Goal: Download file/media: Download file/media

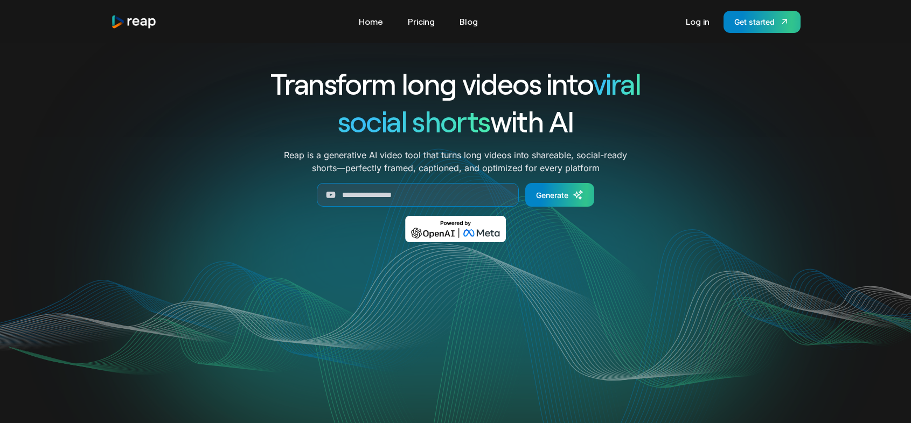
click at [691, 22] on link "Log in" at bounding box center [697, 21] width 34 height 17
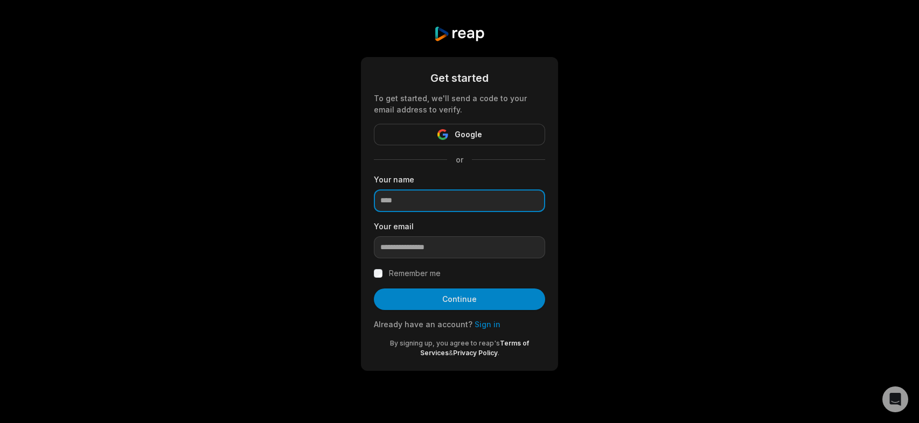
click at [446, 200] on input at bounding box center [459, 201] width 171 height 23
click at [474, 325] on link "Sign in" at bounding box center [487, 324] width 26 height 9
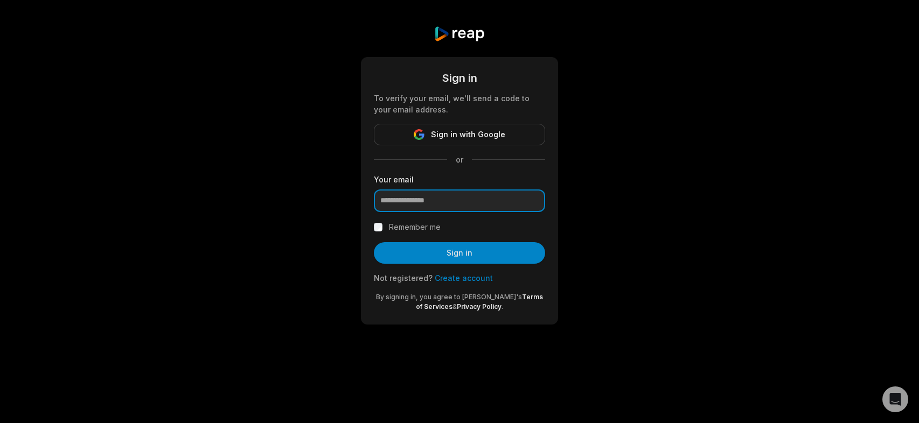
click at [431, 206] on input "email" at bounding box center [459, 201] width 171 height 23
type input "**********"
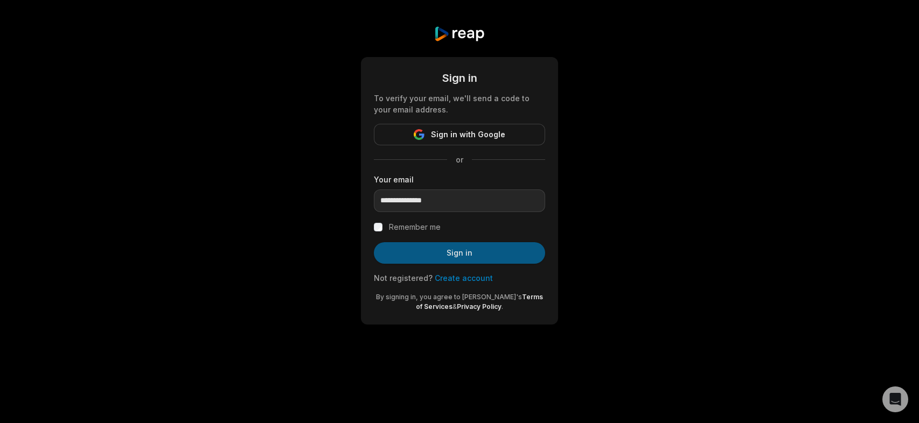
click at [450, 253] on button "Sign in" at bounding box center [459, 253] width 171 height 22
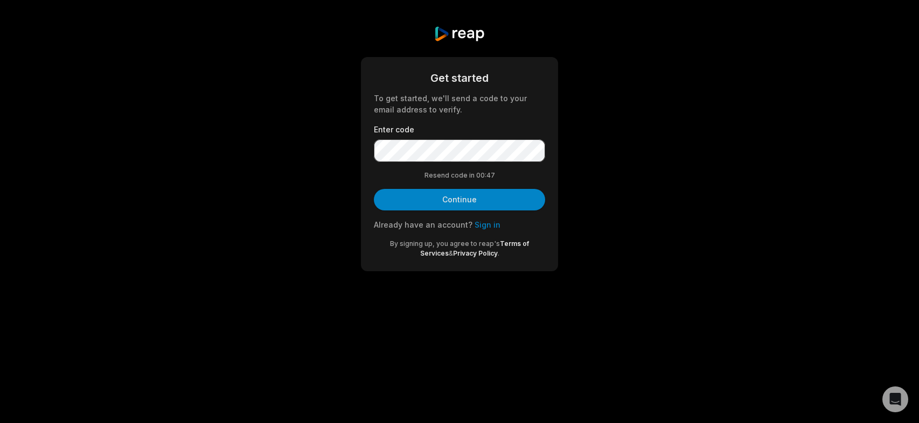
click at [66, 113] on div "Get started To get started, we'll send a code to your email address to verify. …" at bounding box center [459, 148] width 919 height 297
click at [464, 202] on button "Continue" at bounding box center [459, 200] width 171 height 22
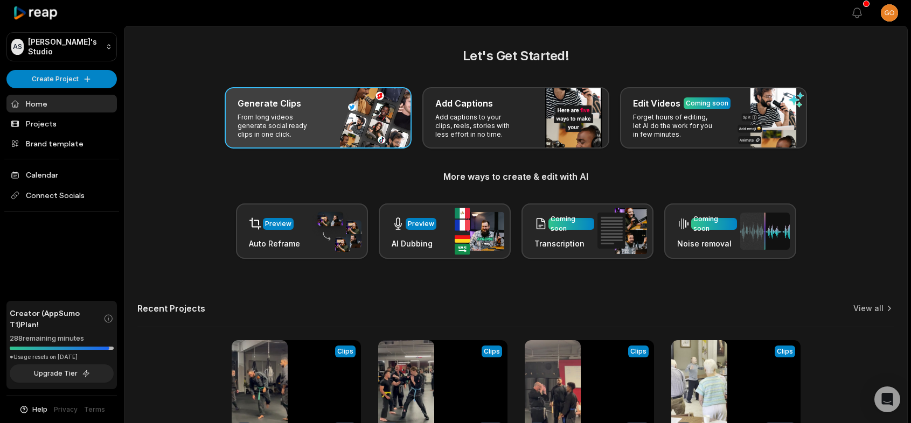
click at [298, 131] on p "From long videos generate social ready clips in one click." at bounding box center [278, 126] width 83 height 26
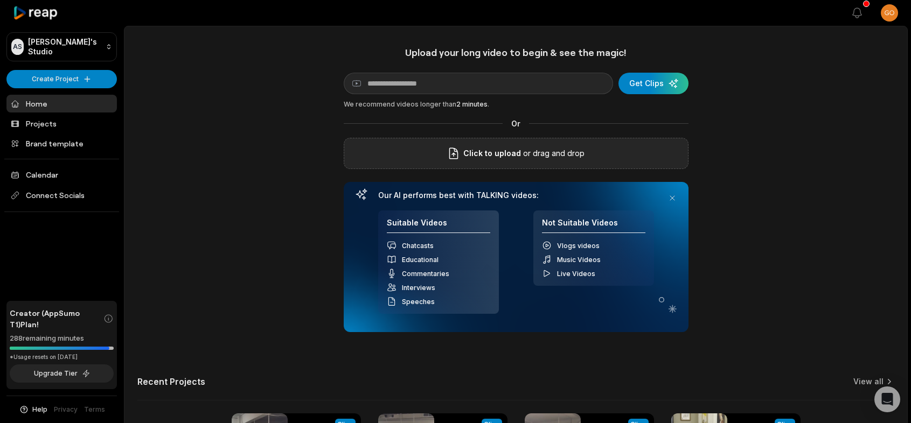
click at [515, 164] on div "Click to upload or drag and drop" at bounding box center [516, 153] width 345 height 31
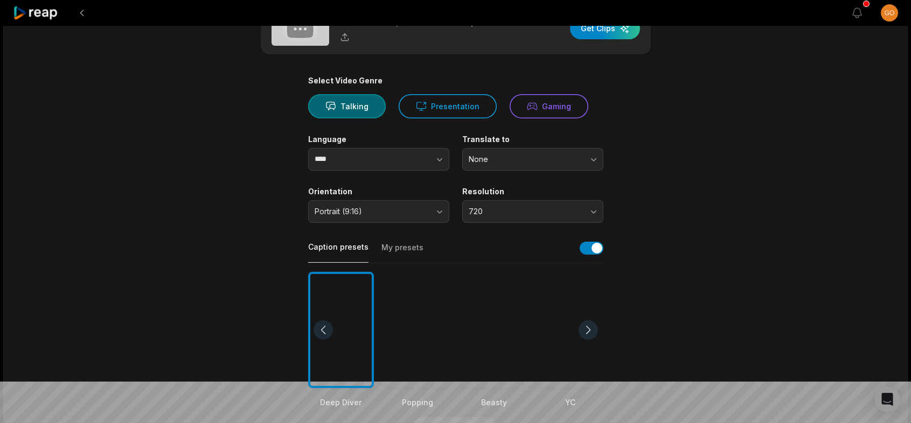
scroll to position [54, 0]
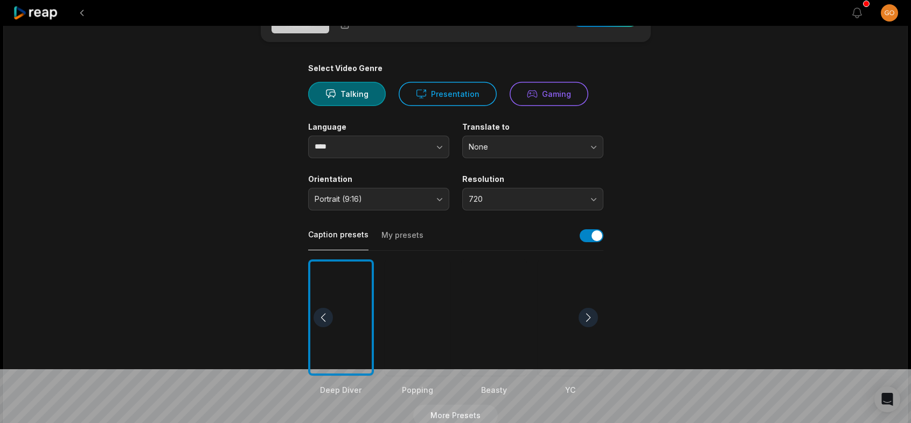
click at [504, 318] on div at bounding box center [494, 318] width 66 height 117
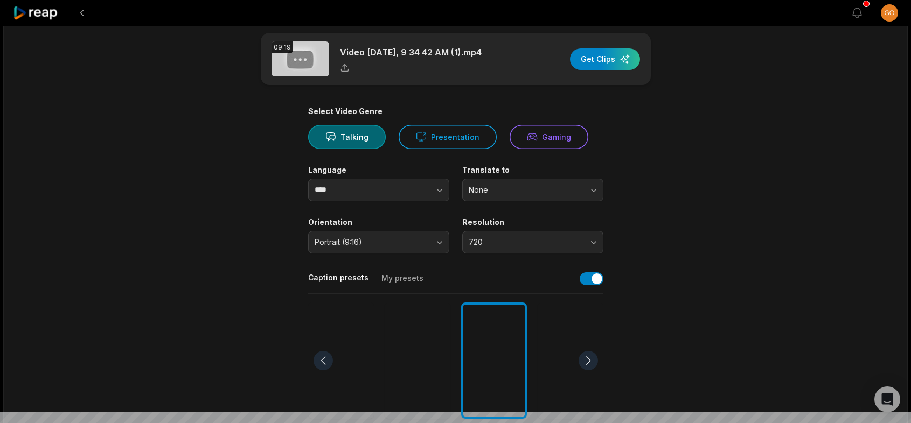
scroll to position [0, 0]
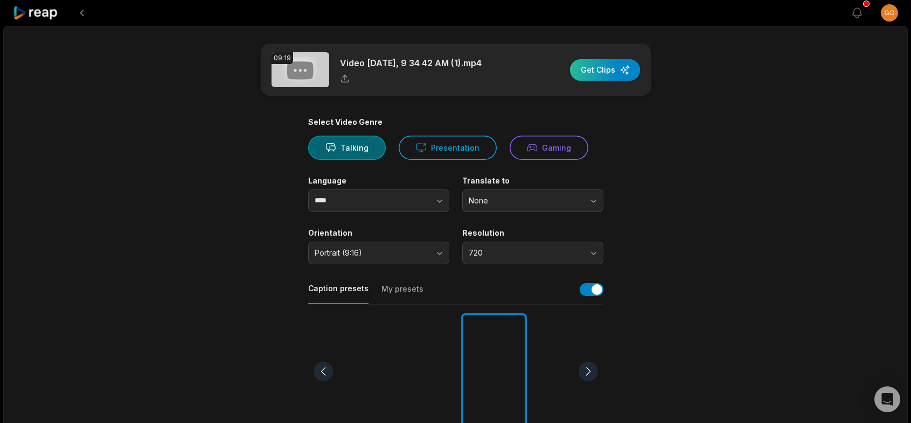
click at [609, 68] on div "button" at bounding box center [605, 70] width 70 height 22
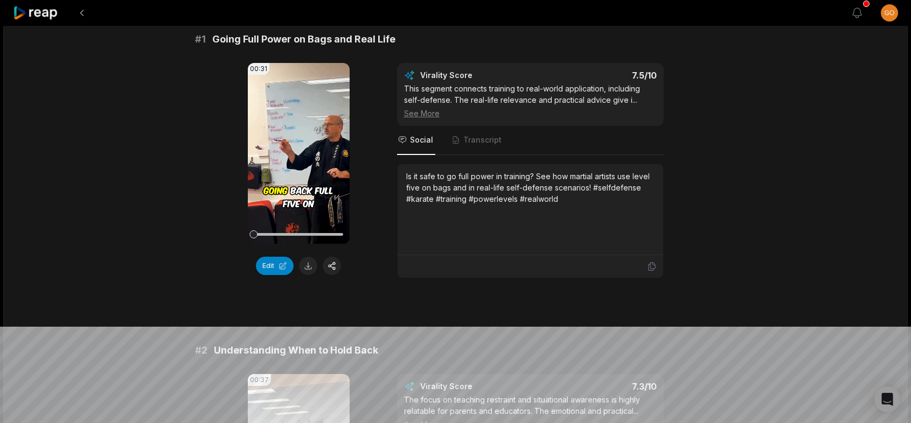
scroll to position [108, 0]
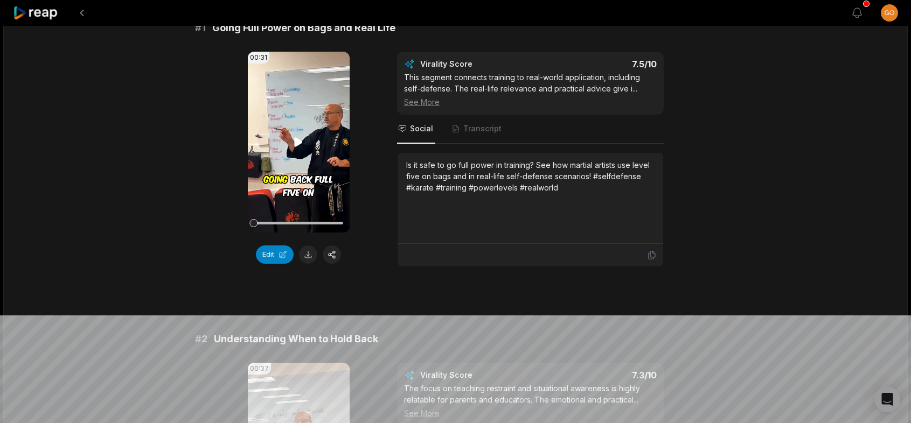
click at [294, 142] on icon at bounding box center [298, 142] width 13 height 13
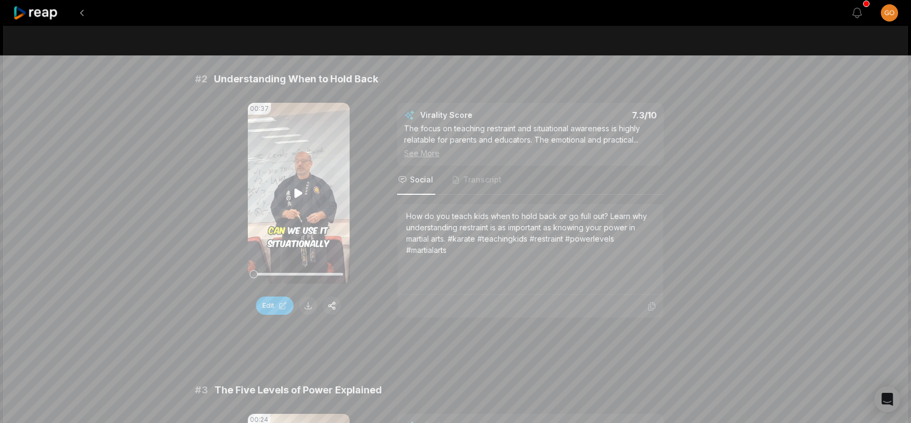
scroll to position [377, 0]
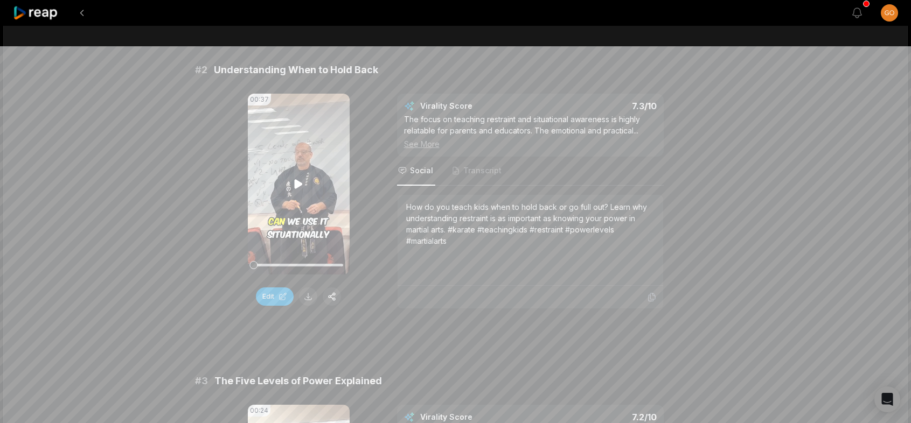
click at [298, 188] on icon at bounding box center [298, 184] width 13 height 13
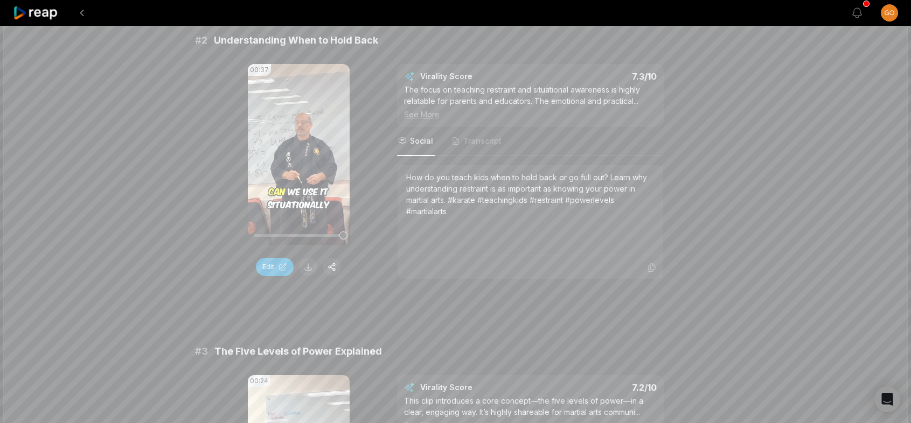
scroll to position [431, 0]
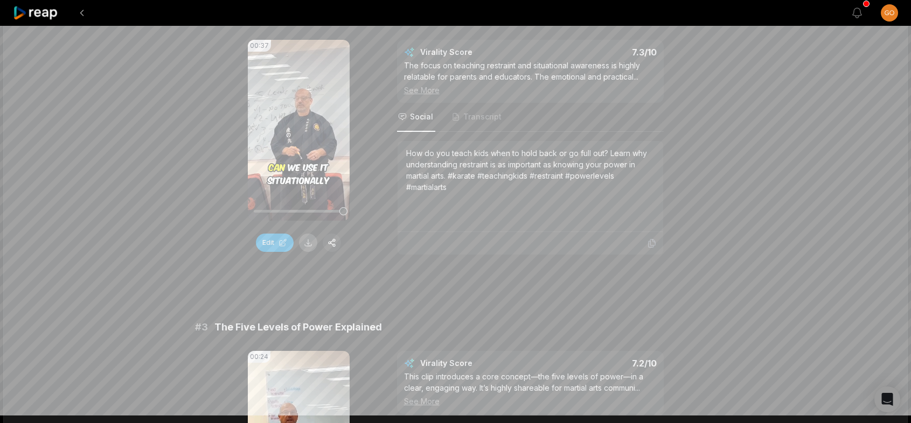
click at [311, 241] on button at bounding box center [308, 243] width 18 height 18
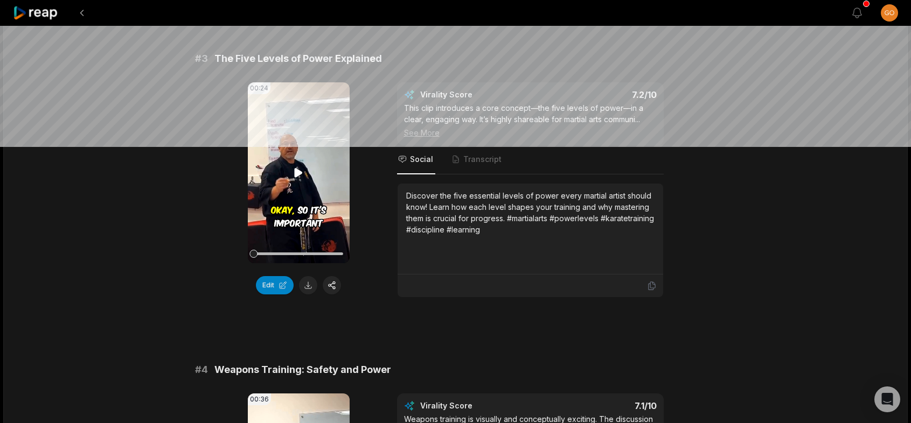
scroll to position [700, 0]
click at [298, 167] on icon at bounding box center [298, 172] width 13 height 13
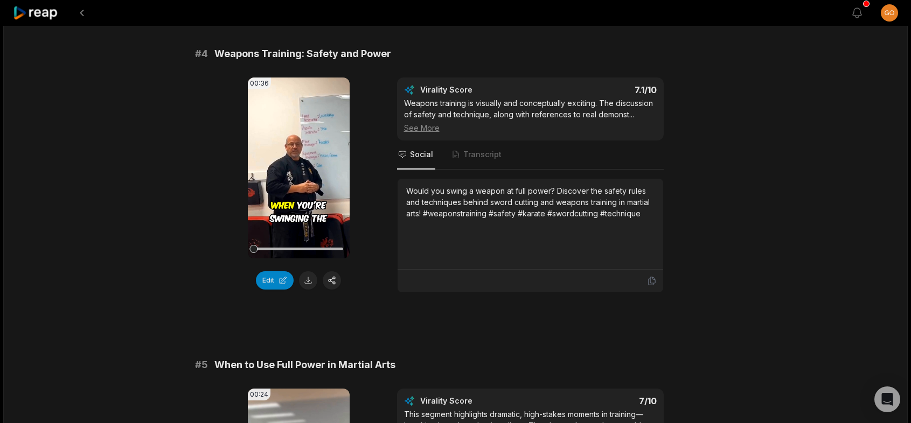
scroll to position [1023, 0]
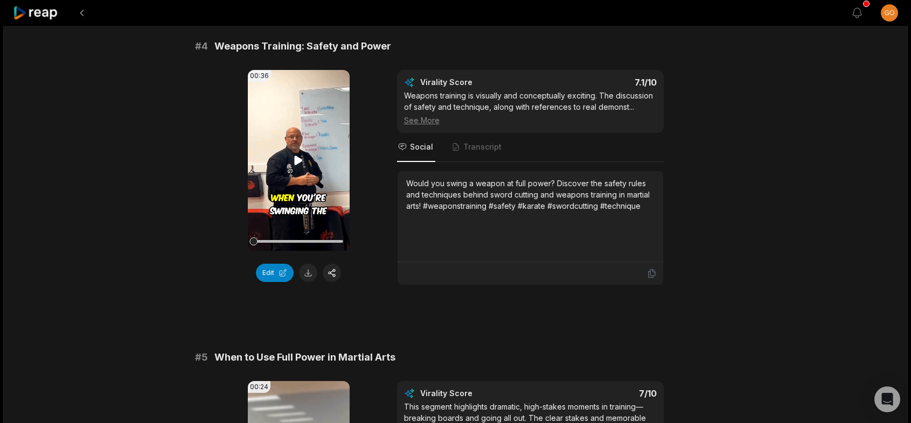
click at [298, 164] on icon at bounding box center [298, 160] width 13 height 13
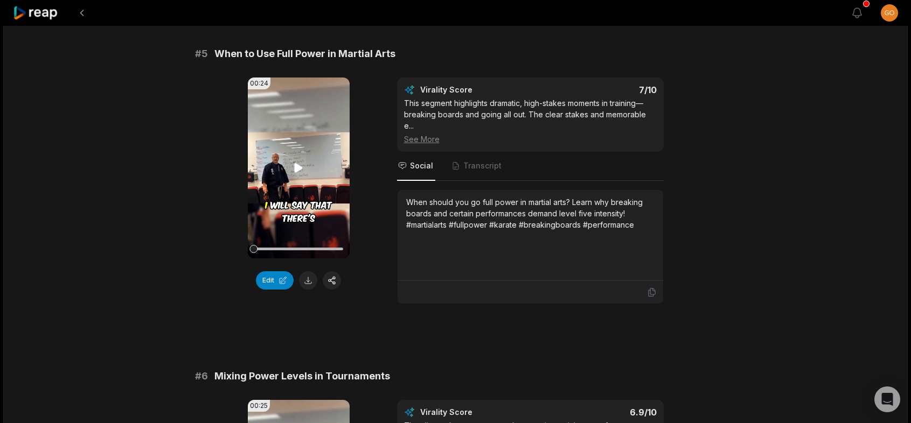
scroll to position [1346, 0]
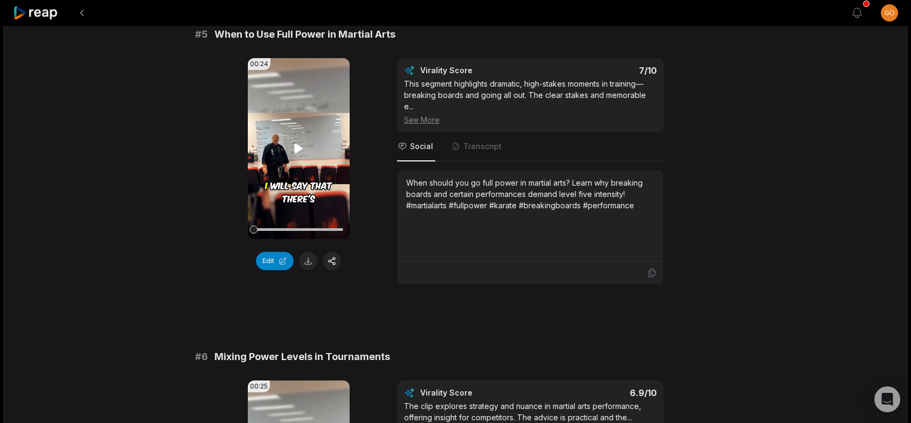
click at [300, 146] on icon at bounding box center [298, 148] width 13 height 13
click at [310, 259] on button at bounding box center [308, 261] width 18 height 18
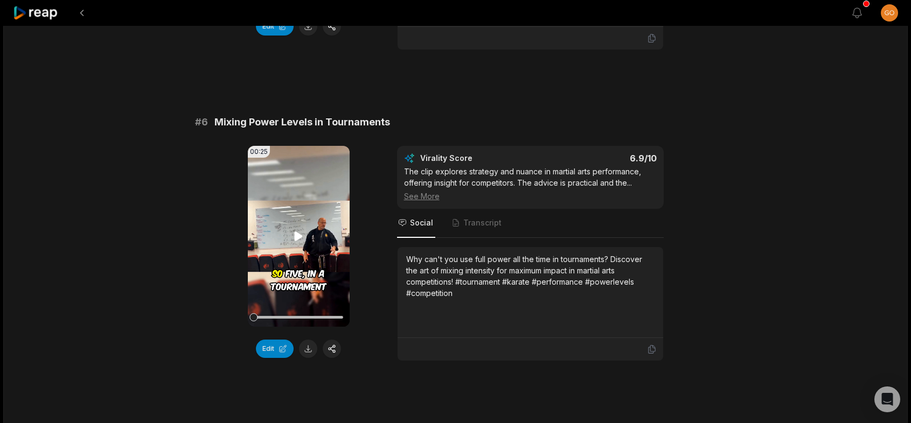
scroll to position [1616, 0]
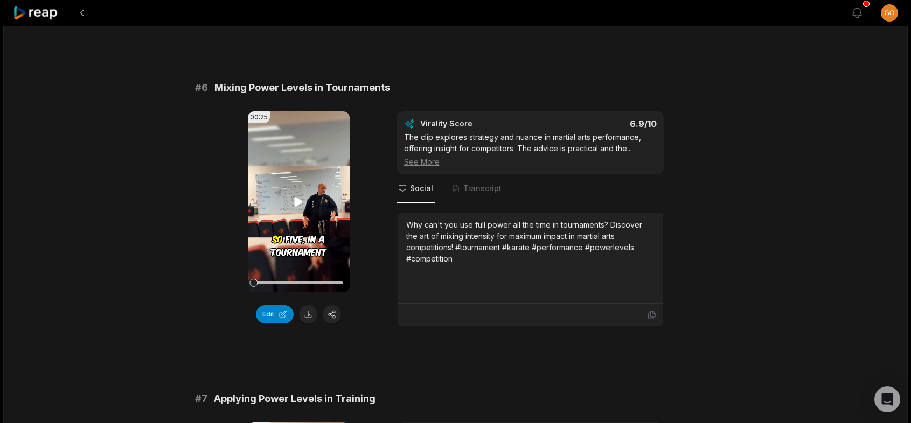
click at [293, 199] on icon at bounding box center [298, 201] width 13 height 13
click at [306, 310] on button at bounding box center [308, 314] width 18 height 18
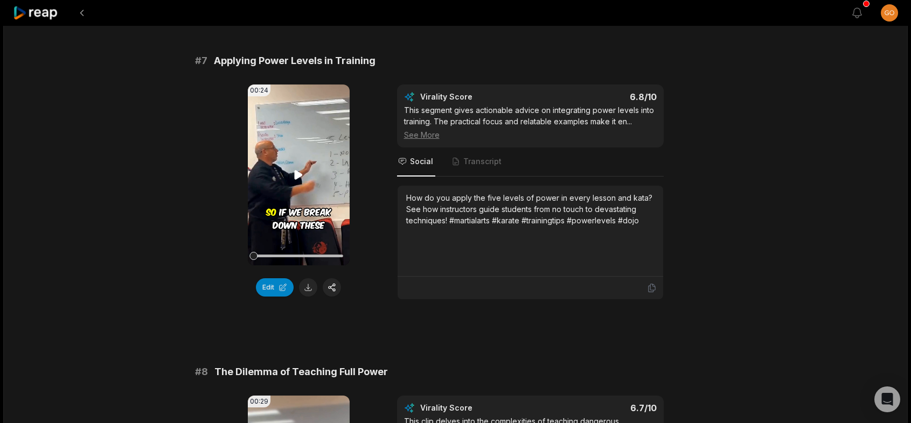
scroll to position [1993, 0]
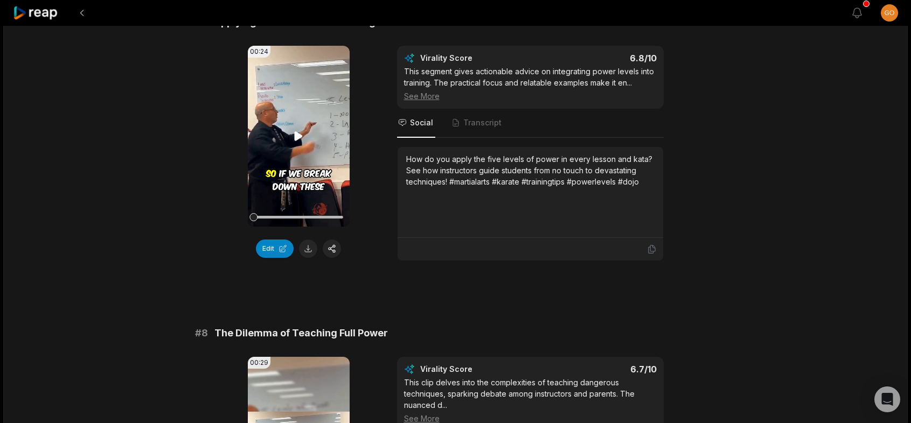
click at [294, 134] on icon at bounding box center [298, 136] width 13 height 13
click at [307, 252] on button at bounding box center [308, 249] width 18 height 18
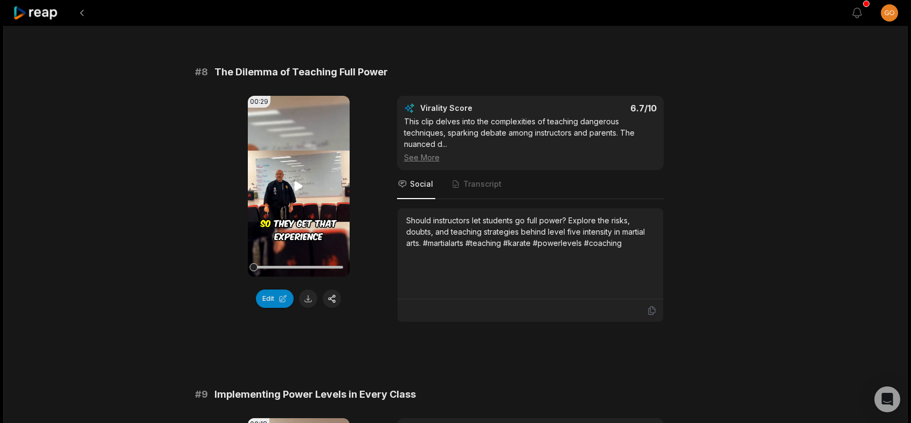
scroll to position [2262, 0]
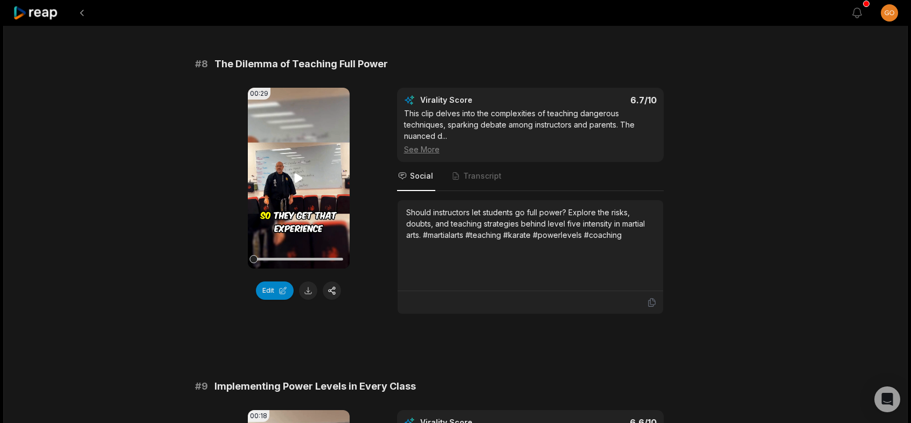
click at [301, 173] on icon at bounding box center [298, 178] width 13 height 13
click at [307, 284] on button at bounding box center [308, 291] width 18 height 18
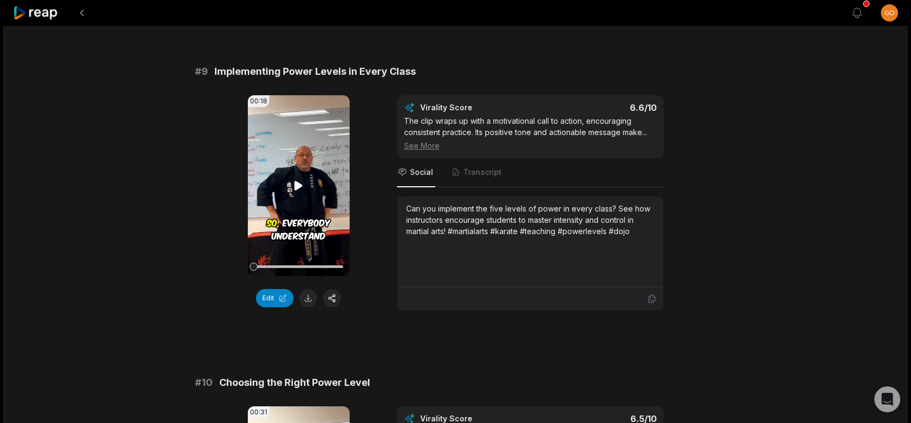
scroll to position [2585, 0]
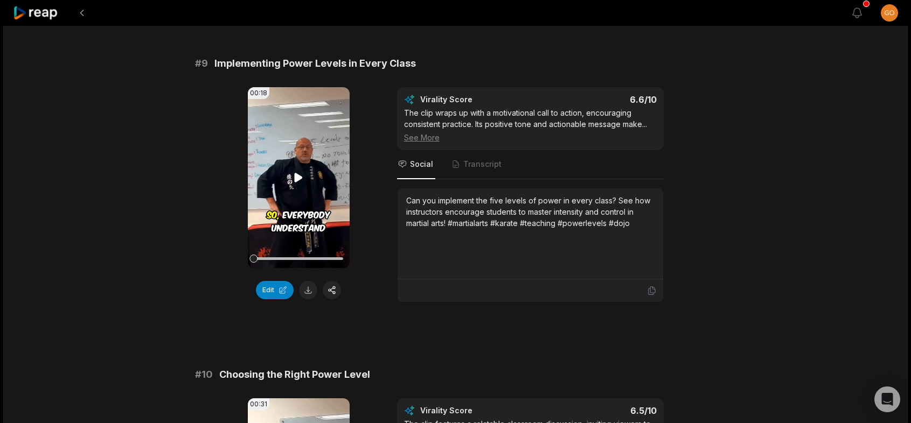
click at [298, 176] on icon at bounding box center [299, 177] width 8 height 9
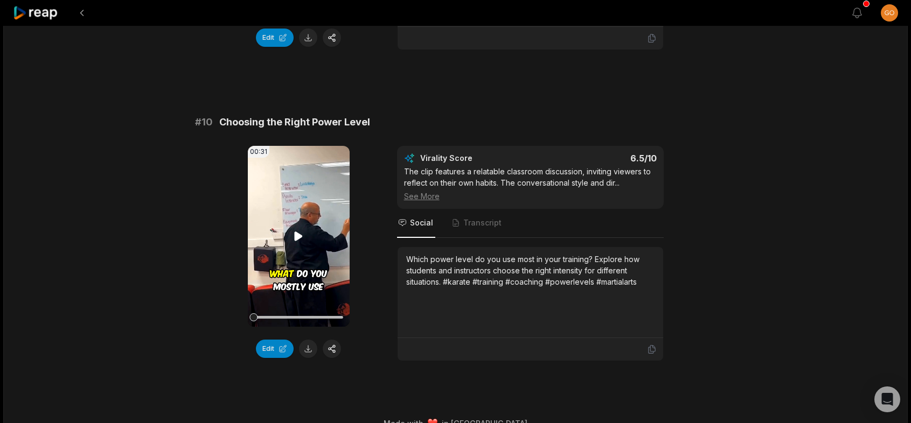
scroll to position [2857, 0]
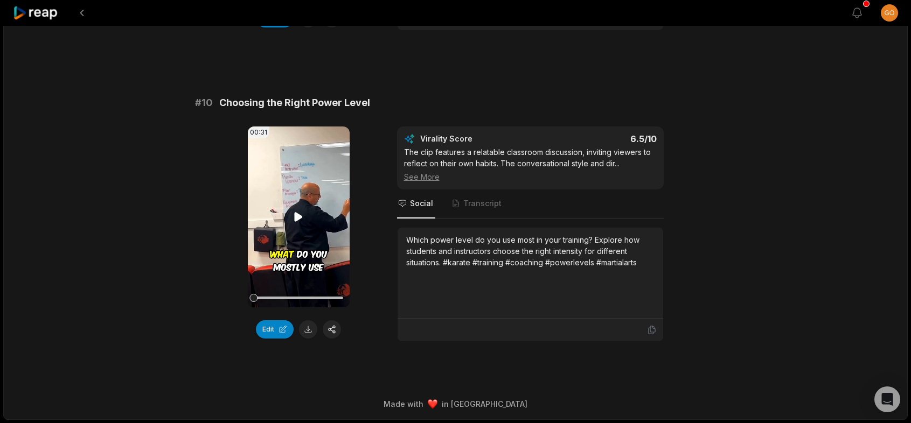
click at [296, 218] on icon at bounding box center [299, 216] width 8 height 9
click at [311, 329] on button at bounding box center [308, 329] width 18 height 18
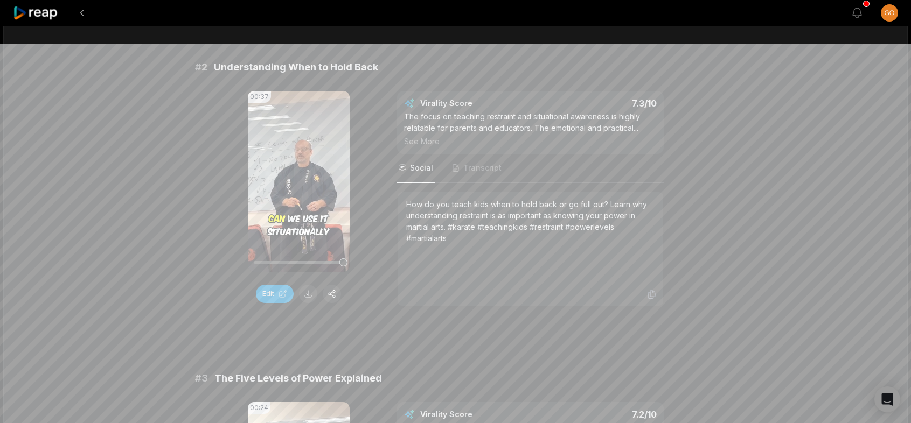
scroll to position [0, 0]
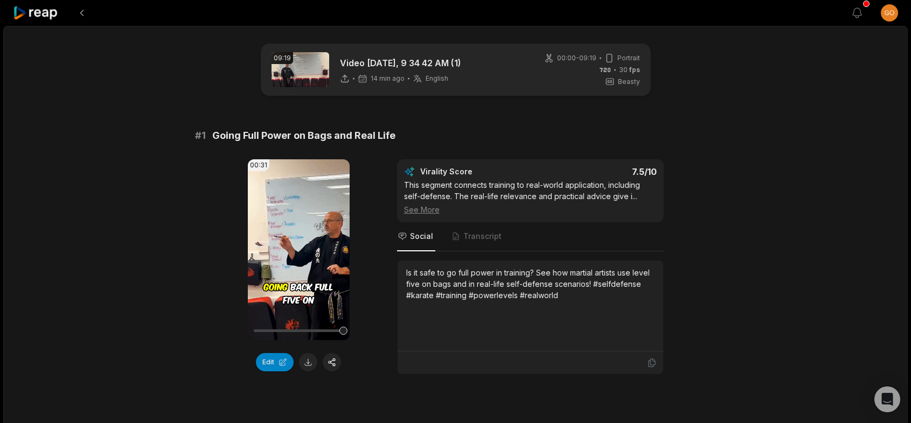
click at [45, 13] on icon at bounding box center [36, 13] width 46 height 15
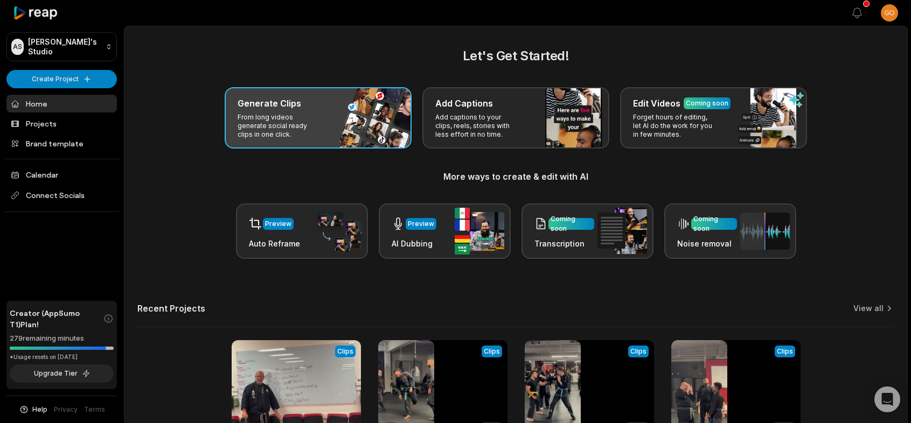
click at [302, 108] on div "Generate Clips" at bounding box center [317, 103] width 161 height 13
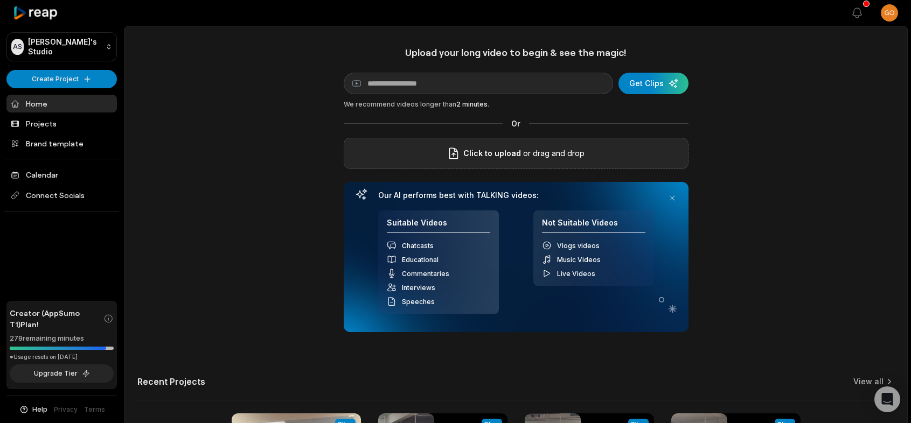
click at [533, 149] on p "or drag and drop" at bounding box center [553, 153] width 64 height 13
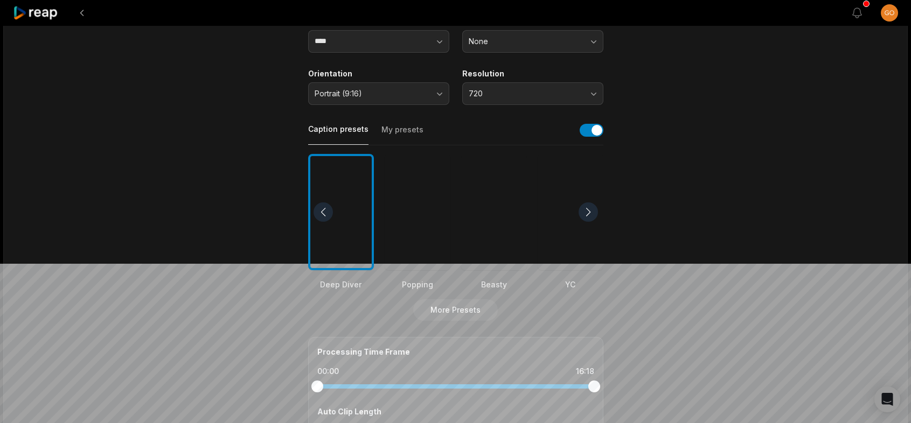
scroll to position [162, 0]
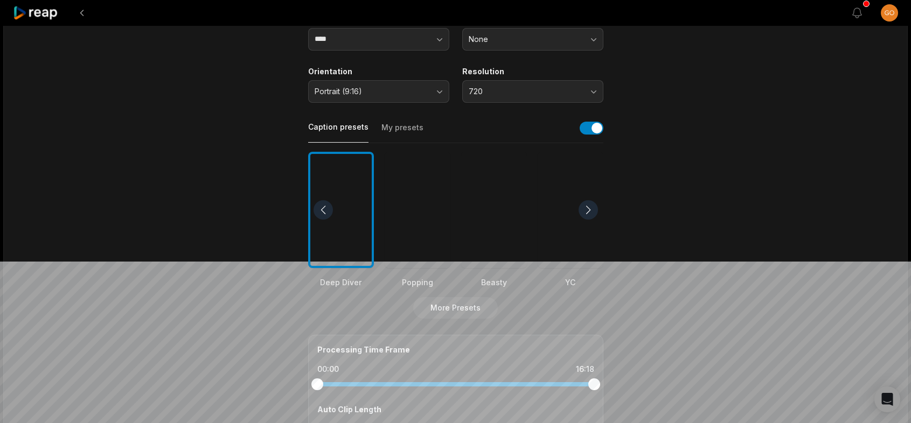
click at [510, 254] on div at bounding box center [494, 210] width 66 height 117
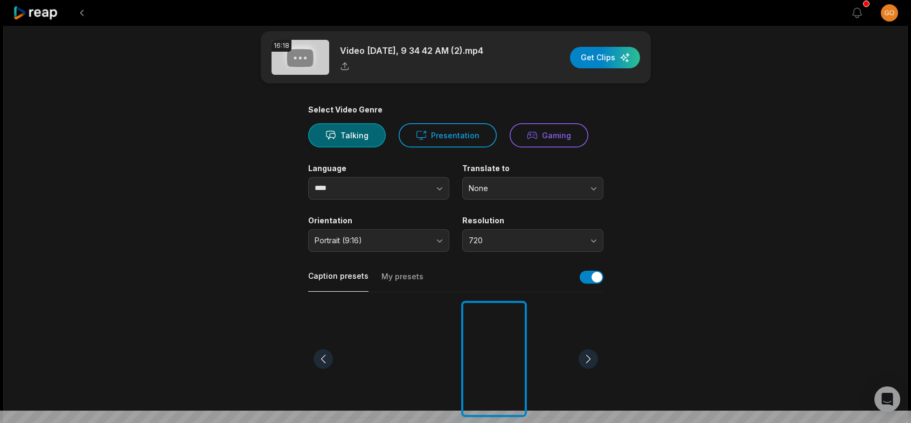
scroll to position [0, 0]
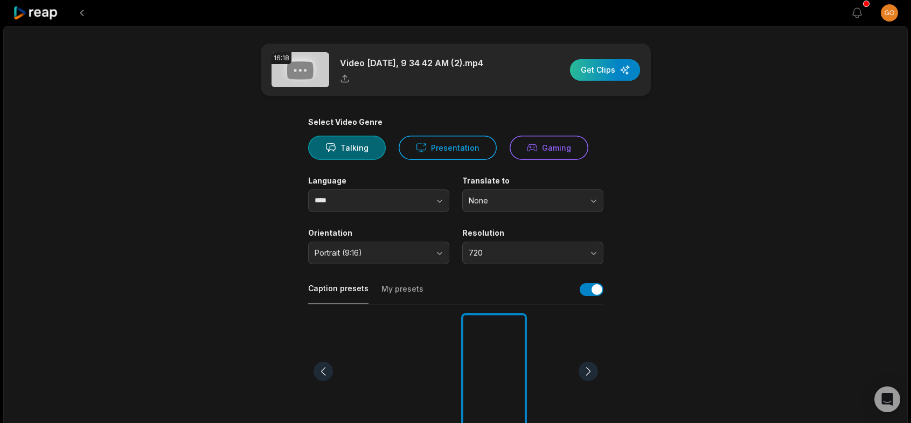
click at [594, 75] on div "button" at bounding box center [605, 70] width 70 height 22
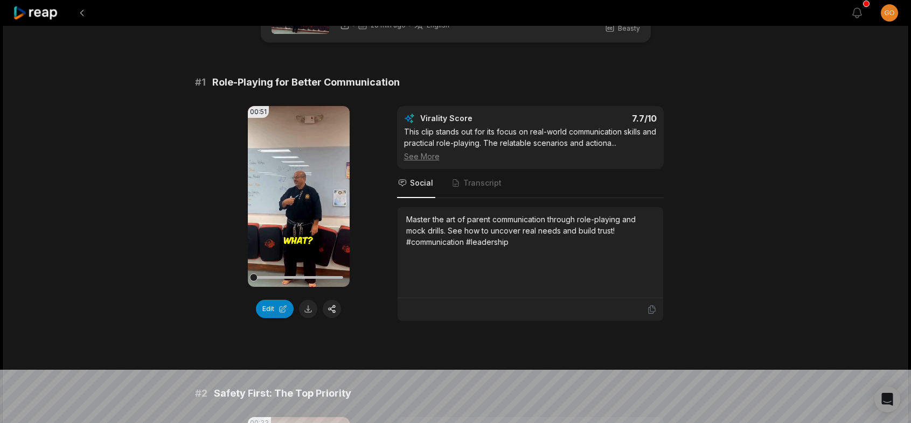
scroll to position [54, 0]
click at [299, 197] on icon at bounding box center [299, 195] width 8 height 9
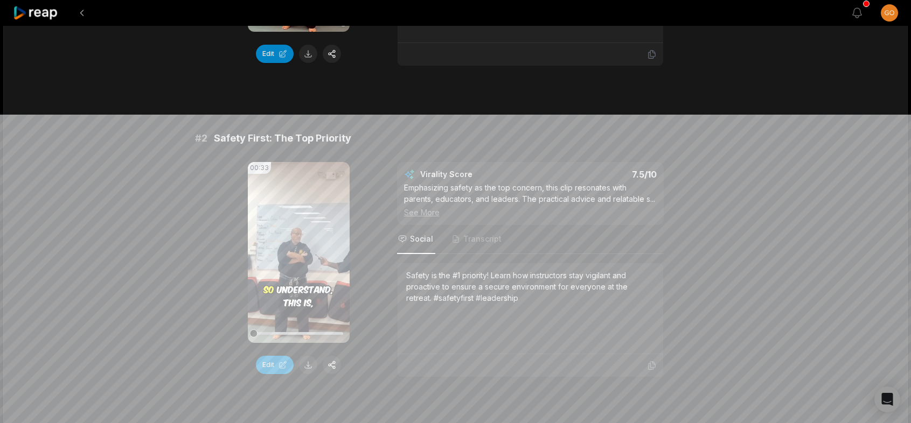
scroll to position [323, 0]
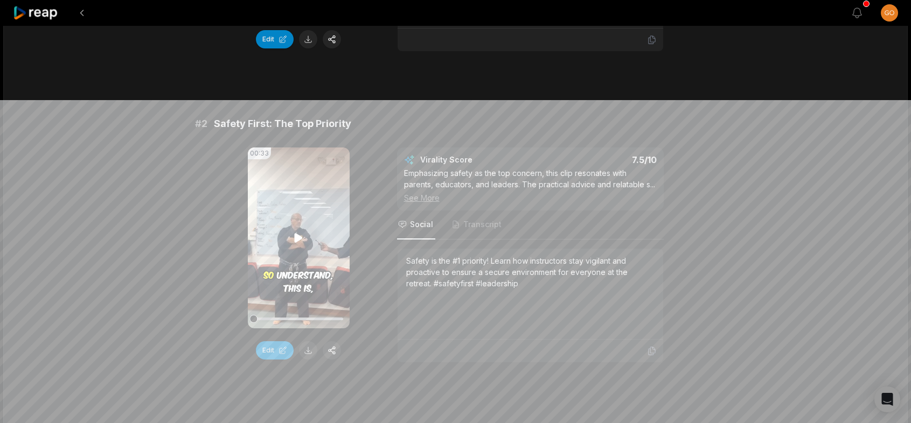
click at [296, 237] on icon at bounding box center [299, 237] width 8 height 9
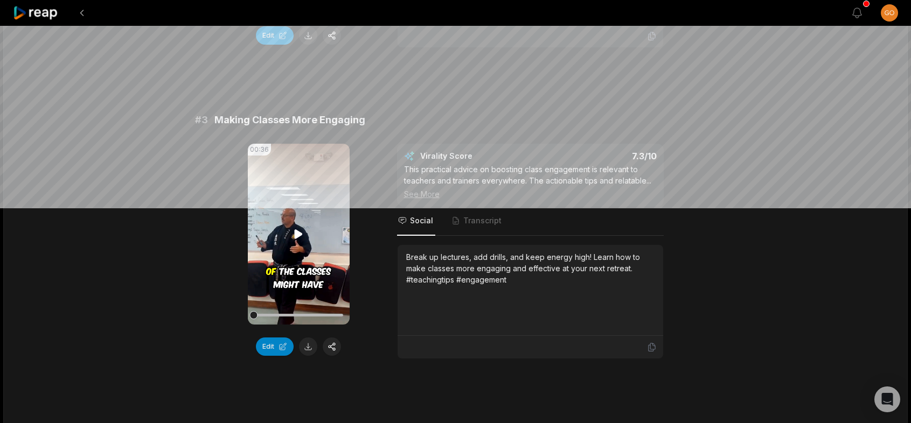
scroll to position [646, 0]
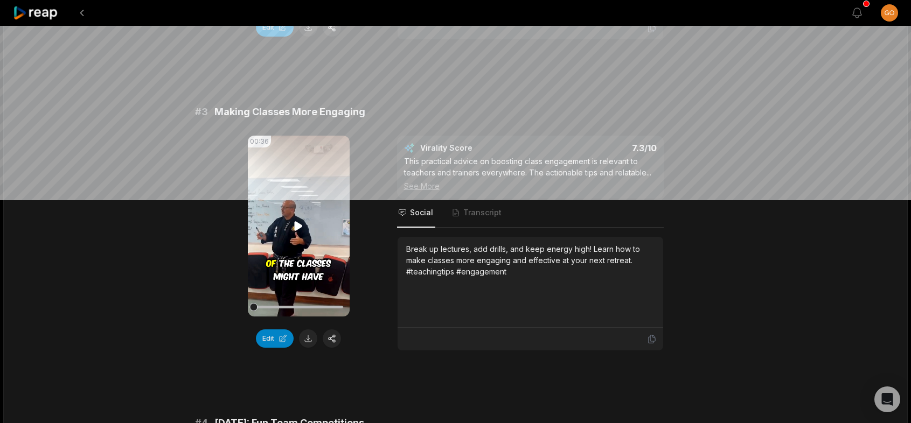
click at [289, 225] on video "Your browser does not support mp4 format." at bounding box center [299, 226] width 102 height 181
click at [297, 226] on icon at bounding box center [299, 225] width 4 height 7
click at [297, 226] on icon at bounding box center [299, 225] width 8 height 9
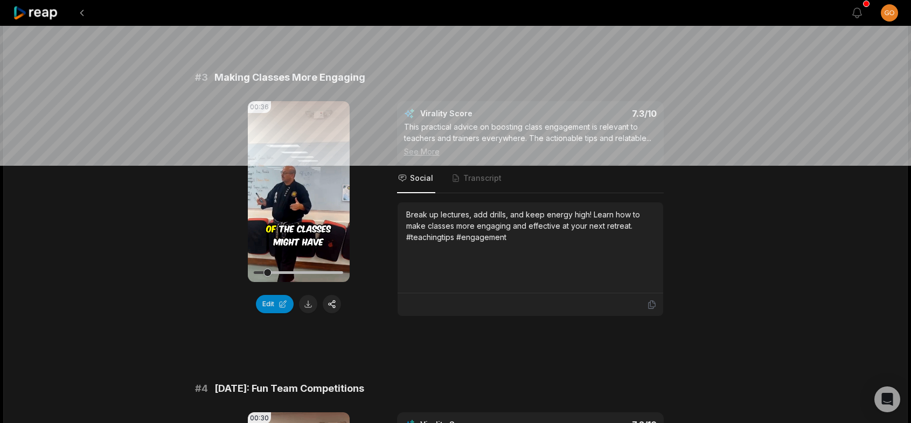
scroll to position [700, 0]
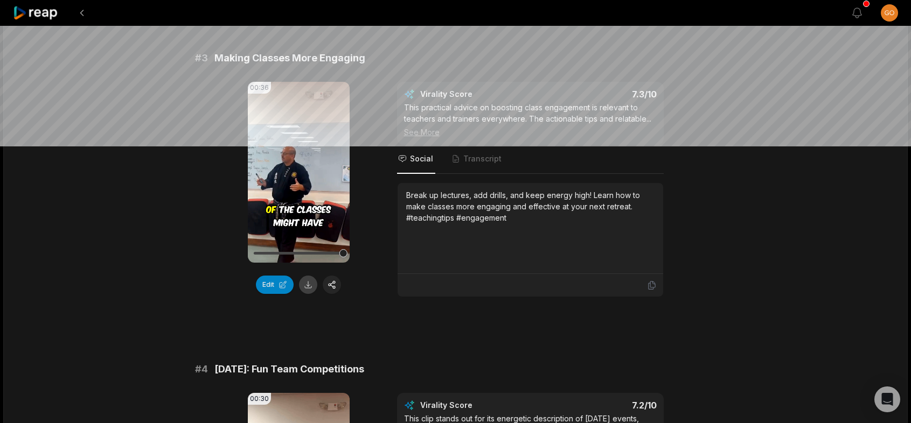
click at [311, 282] on button at bounding box center [308, 285] width 18 height 18
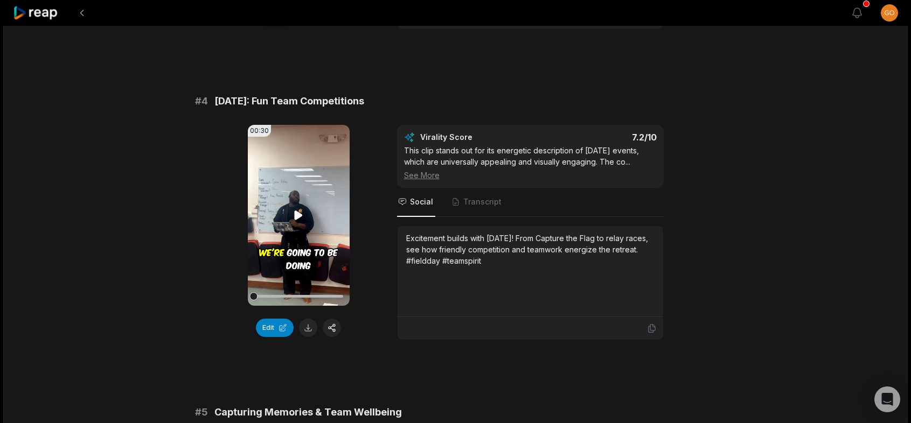
scroll to position [969, 0]
click at [288, 219] on video "Your browser does not support mp4 format." at bounding box center [299, 214] width 102 height 181
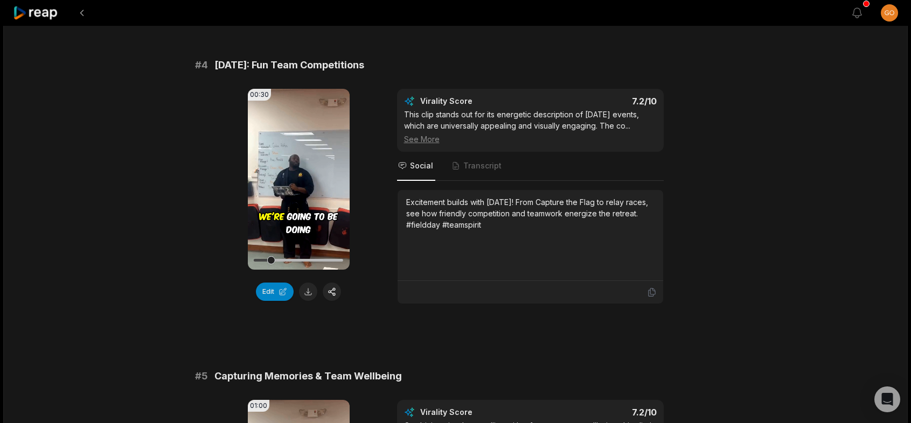
scroll to position [1023, 0]
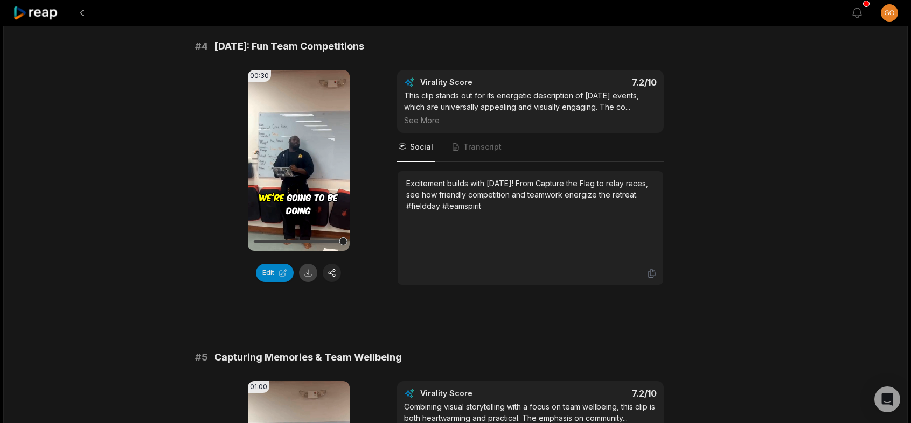
click at [308, 273] on button at bounding box center [308, 273] width 18 height 18
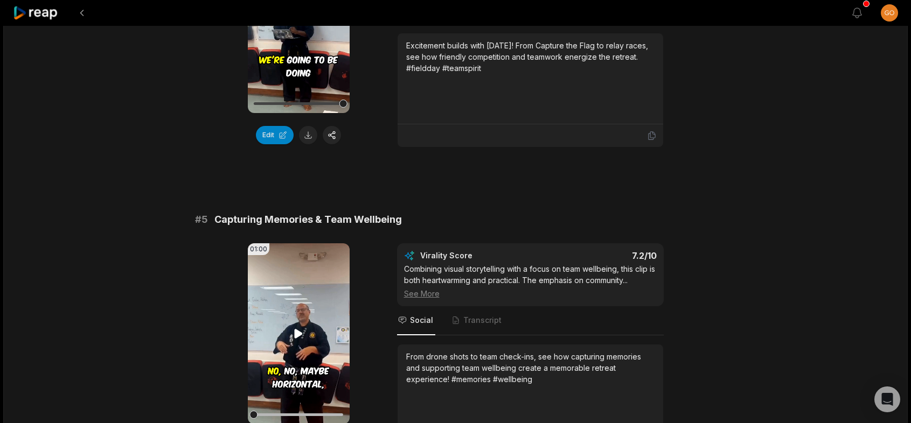
scroll to position [1293, 0]
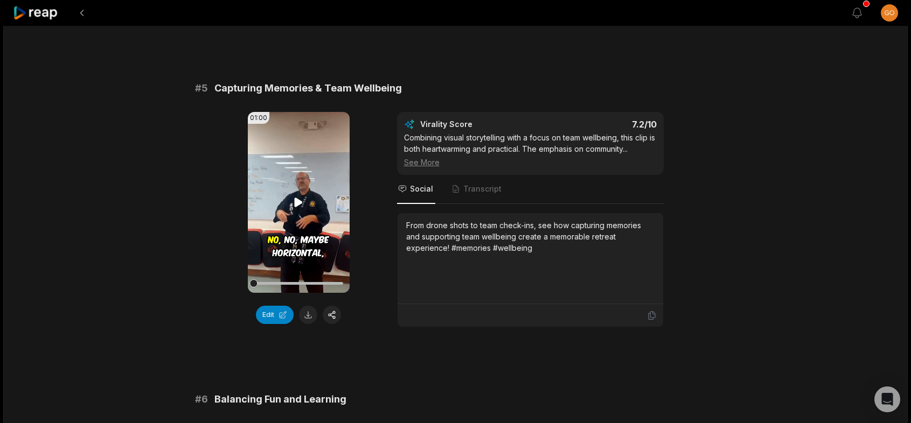
click at [298, 198] on icon at bounding box center [298, 202] width 13 height 13
click at [294, 285] on div at bounding box center [298, 283] width 89 height 19
click at [299, 207] on icon at bounding box center [298, 202] width 13 height 13
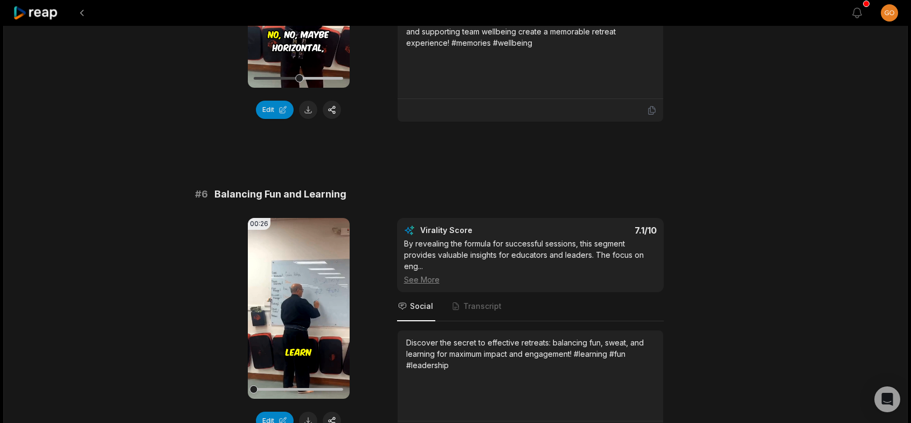
scroll to position [1562, 0]
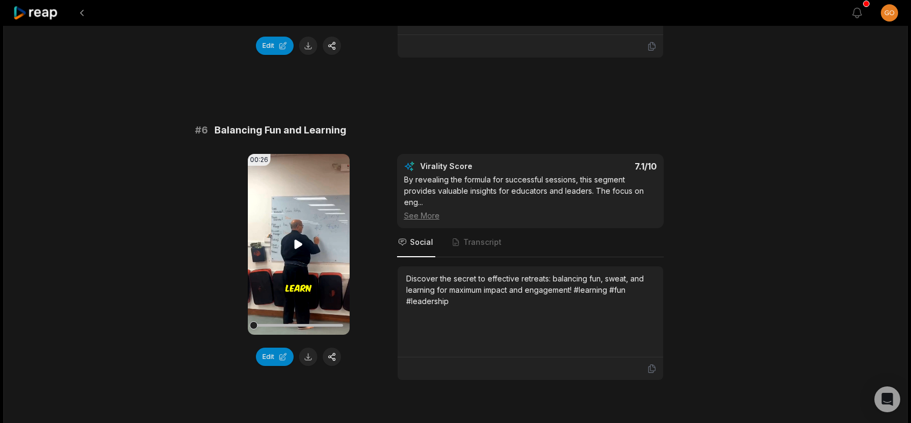
click at [291, 241] on video "Your browser does not support mp4 format." at bounding box center [299, 244] width 102 height 181
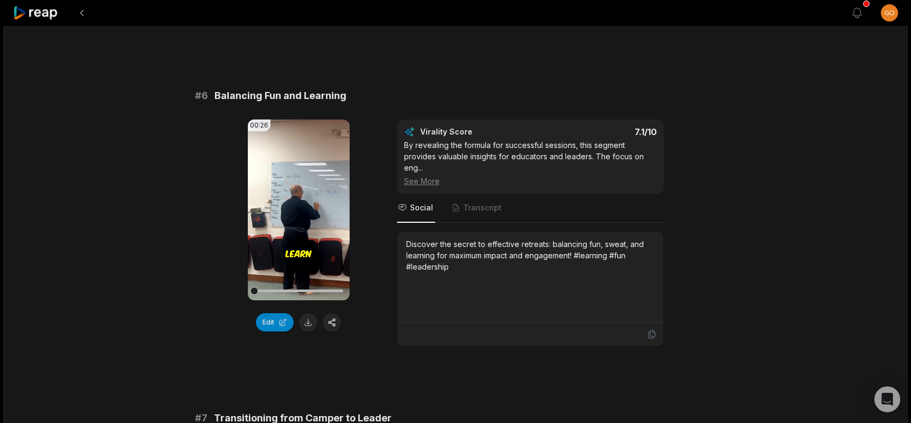
scroll to position [1616, 0]
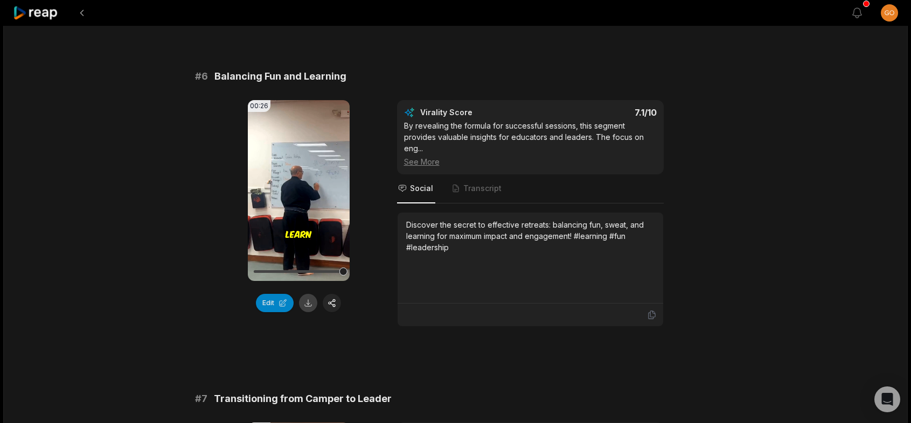
click at [310, 306] on button at bounding box center [308, 303] width 18 height 18
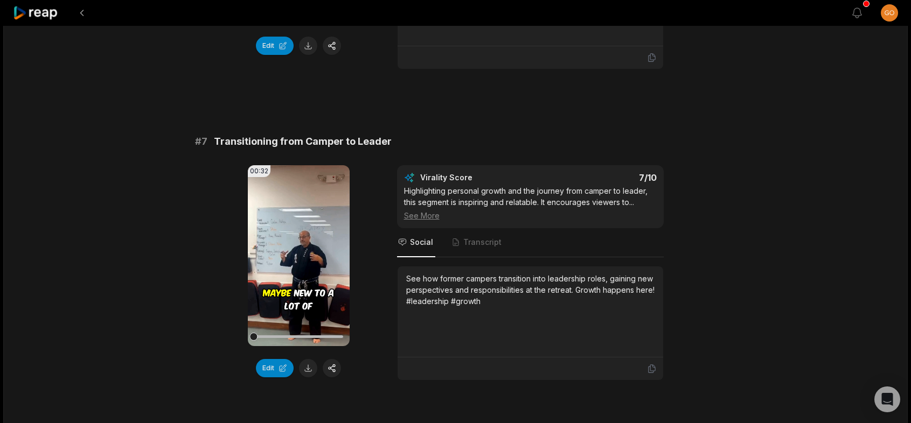
scroll to position [1939, 0]
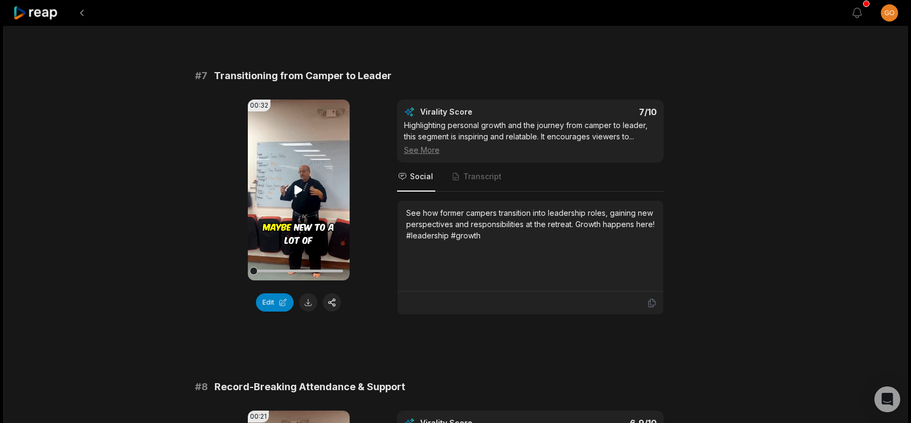
click at [290, 186] on video "Your browser does not support mp4 format." at bounding box center [299, 190] width 102 height 181
click at [309, 299] on button at bounding box center [308, 303] width 18 height 18
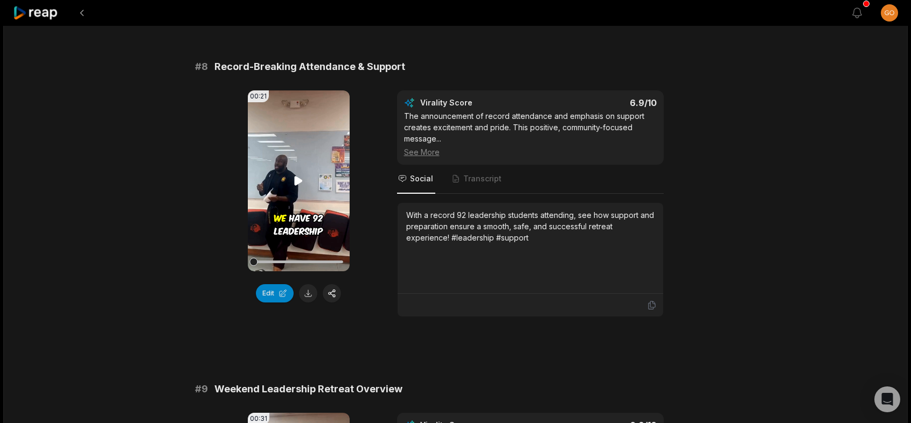
scroll to position [2262, 0]
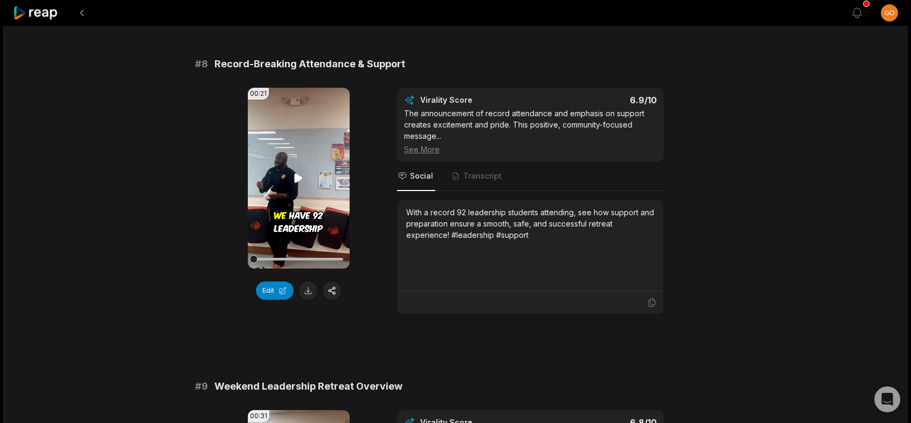
click at [293, 181] on icon at bounding box center [298, 178] width 13 height 13
click at [479, 173] on span "Transcript" at bounding box center [482, 176] width 38 height 11
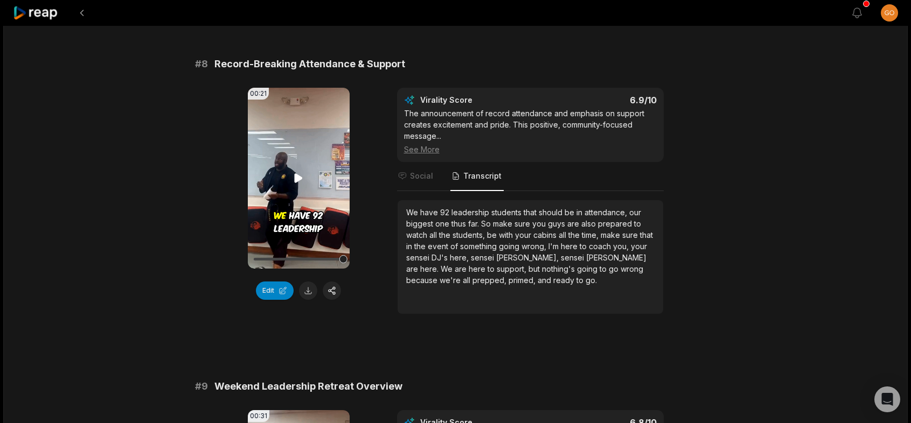
click at [294, 177] on icon at bounding box center [298, 178] width 13 height 13
click at [548, 242] on span "wrong," at bounding box center [534, 246] width 27 height 9
click at [299, 179] on icon at bounding box center [298, 178] width 13 height 13
drag, startPoint x: 594, startPoint y: 249, endPoint x: 638, endPoint y: 247, distance: 44.2
click at [638, 247] on div "We have 92 leadership students that should be in attendance, our biggest one th…" at bounding box center [530, 246] width 248 height 79
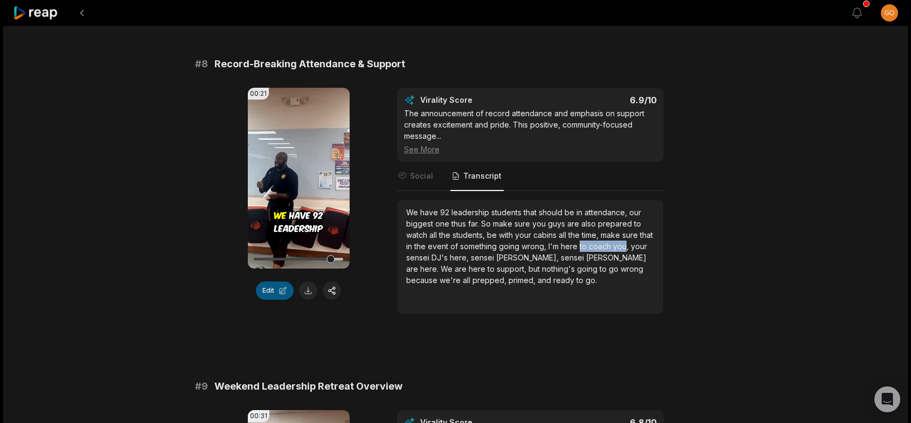
click at [268, 287] on button "Edit" at bounding box center [275, 291] width 38 height 18
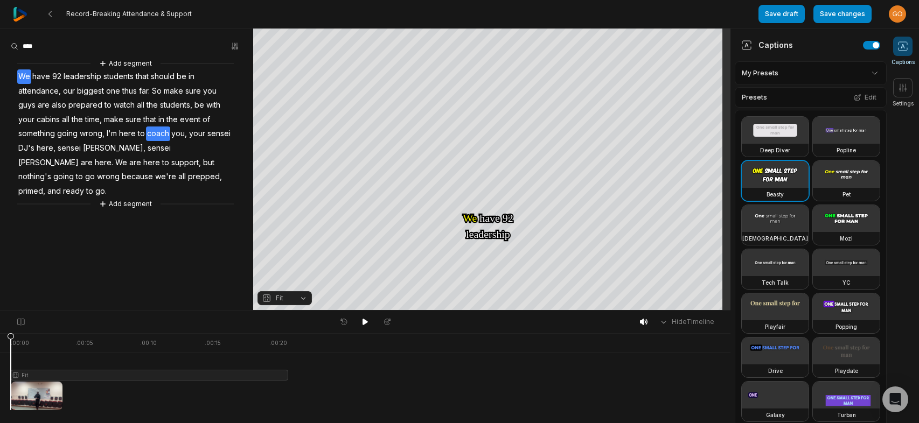
click at [159, 132] on span "coach" at bounding box center [158, 134] width 24 height 15
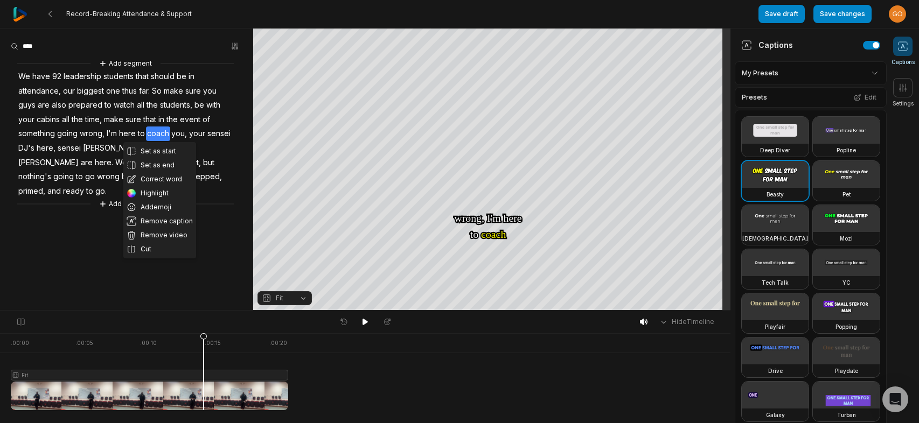
click at [183, 136] on span "you," at bounding box center [179, 134] width 18 height 15
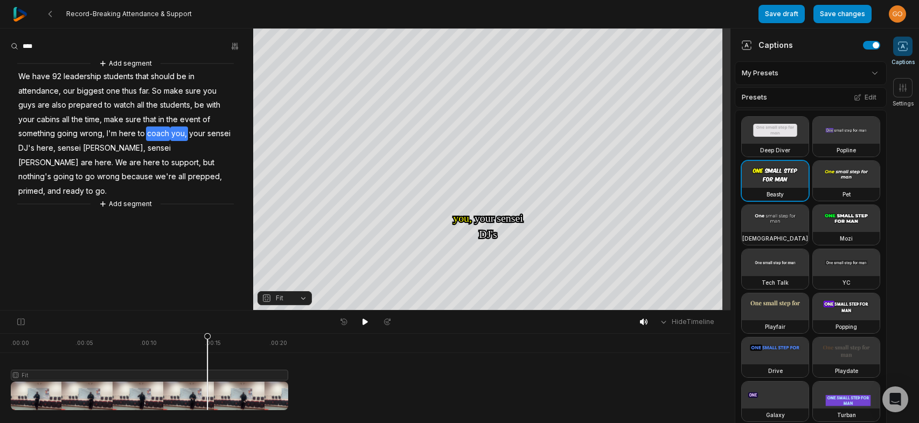
click at [157, 132] on span "coach" at bounding box center [158, 134] width 24 height 15
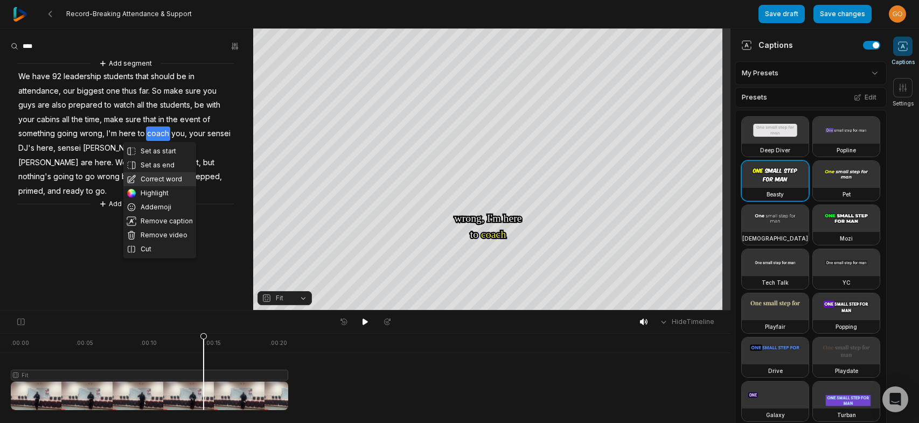
click at [152, 179] on button "Correct word" at bounding box center [159, 179] width 73 height 14
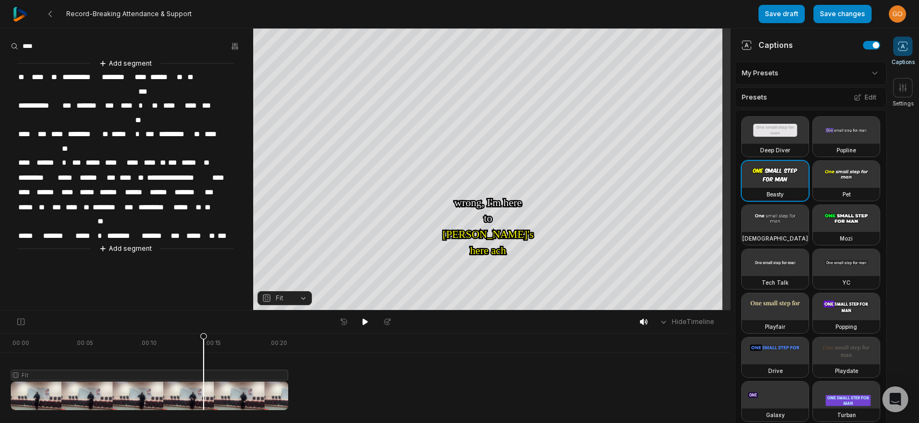
click at [222, 171] on span "****" at bounding box center [219, 178] width 17 height 15
click at [206, 171] on span "**********" at bounding box center [178, 178] width 65 height 15
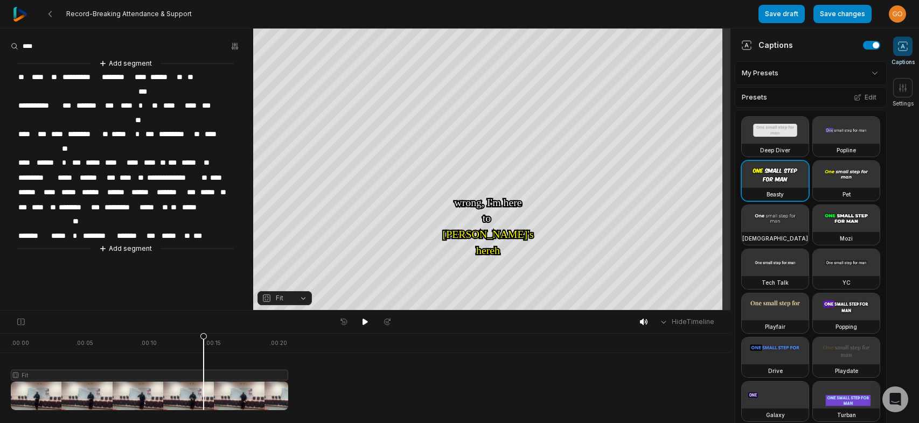
click at [200, 171] on span "**" at bounding box center [204, 178] width 9 height 15
click at [205, 171] on span "**" at bounding box center [204, 178] width 9 height 15
click at [198, 171] on span "**********" at bounding box center [173, 178] width 54 height 15
click at [198, 171] on span "*" at bounding box center [198, 178] width 4 height 15
click at [210, 171] on span "****" at bounding box center [209, 178] width 18 height 15
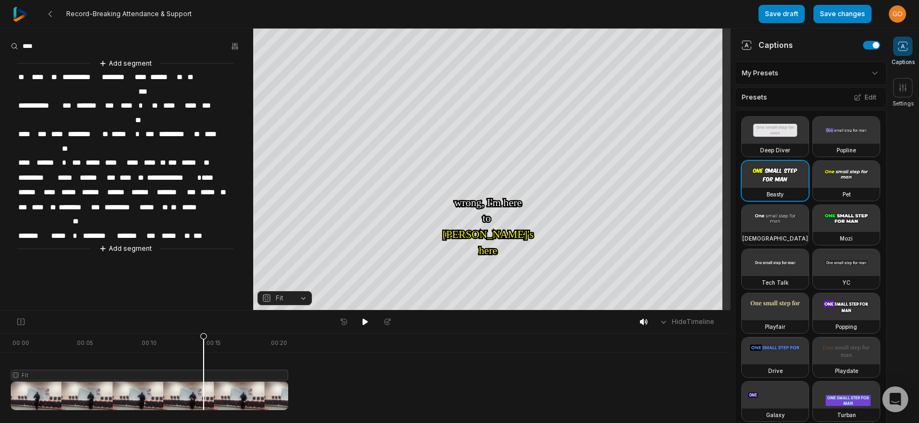
click at [216, 171] on span "****" at bounding box center [209, 178] width 18 height 15
click at [219, 134] on div "**********" at bounding box center [126, 156] width 253 height 197
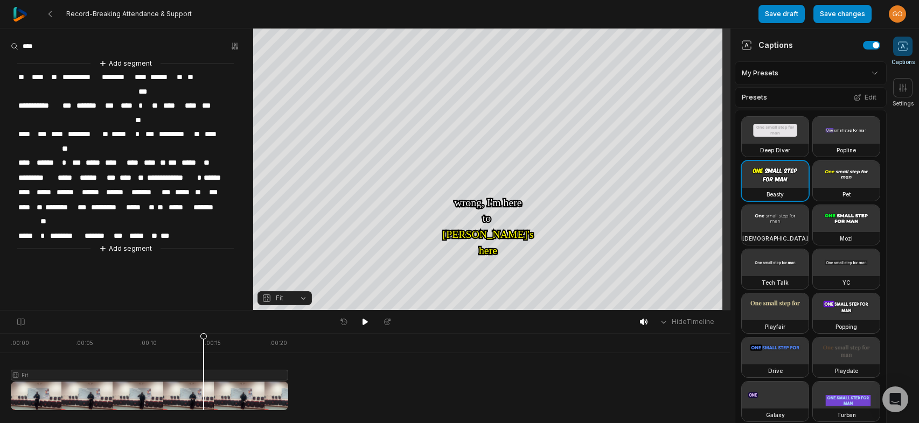
click at [207, 171] on span "******" at bounding box center [214, 178] width 25 height 15
click at [197, 171] on span "*" at bounding box center [198, 178] width 4 height 15
click at [196, 171] on span "*" at bounding box center [198, 178] width 4 height 15
click at [146, 135] on div "**********" at bounding box center [126, 156] width 253 height 197
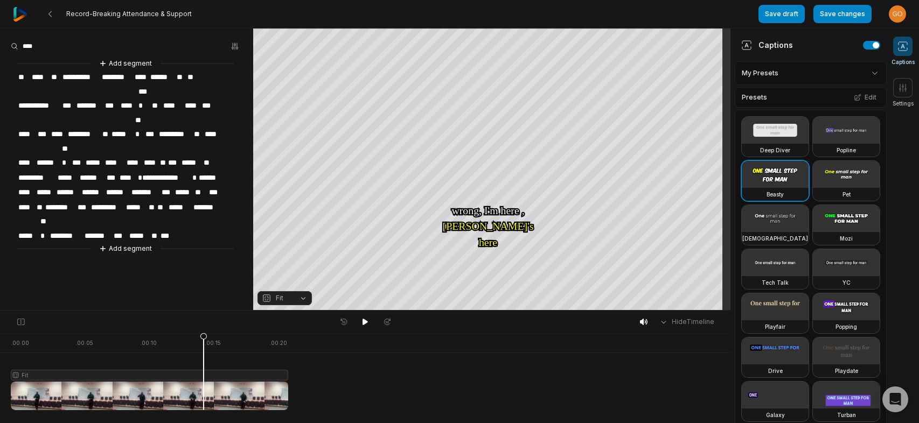
click at [137, 171] on span "*" at bounding box center [139, 178] width 4 height 15
click at [142, 171] on span "**********" at bounding box center [166, 178] width 50 height 15
click at [838, 11] on button "Save changes" at bounding box center [842, 14] width 58 height 18
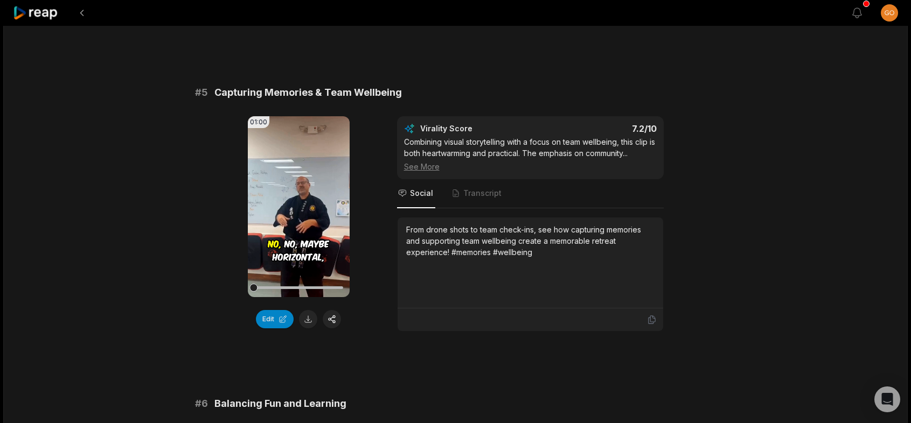
scroll to position [1293, 0]
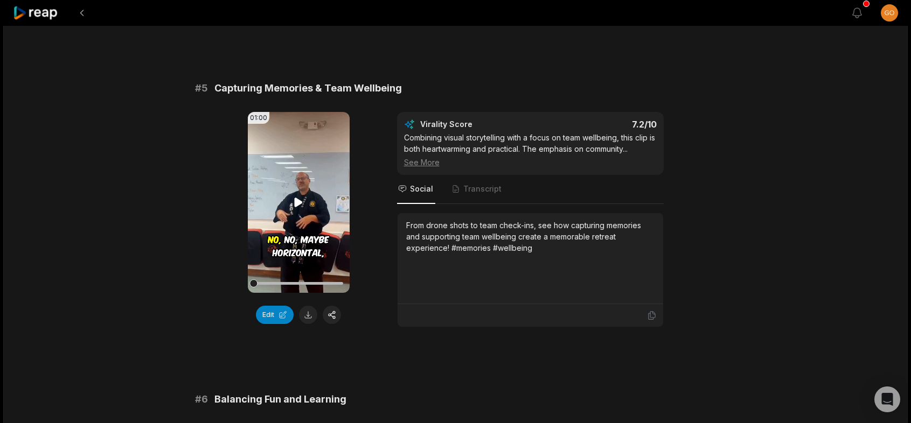
click at [297, 196] on icon at bounding box center [298, 202] width 13 height 13
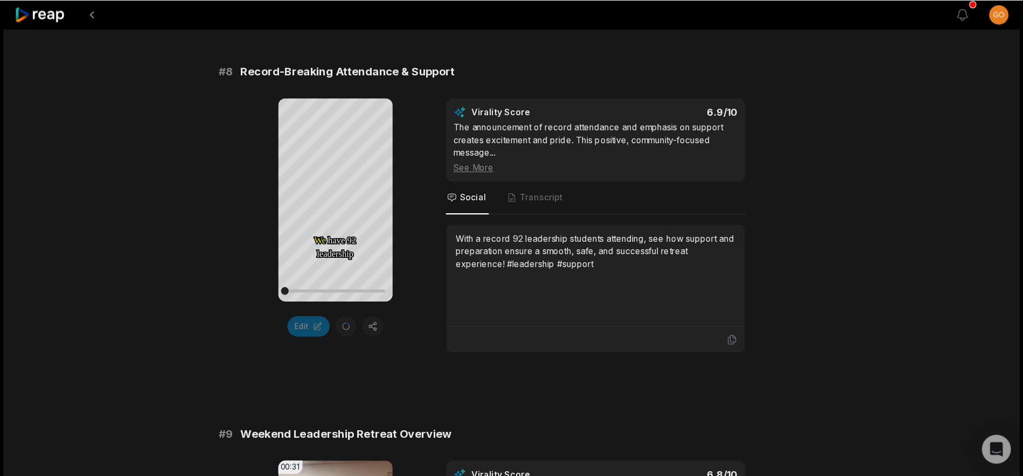
scroll to position [2262, 0]
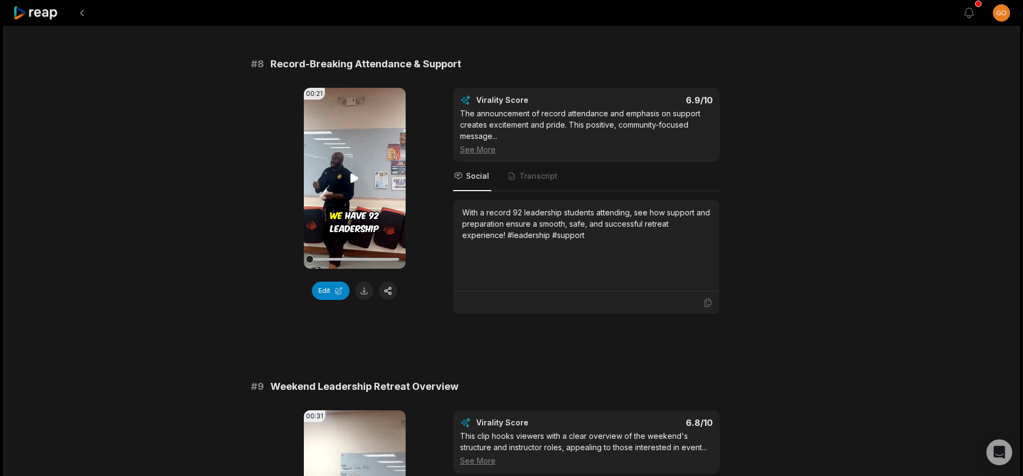
click at [357, 179] on icon at bounding box center [355, 177] width 8 height 9
click at [338, 259] on div at bounding box center [354, 259] width 89 height 3
click at [362, 292] on button at bounding box center [364, 291] width 18 height 18
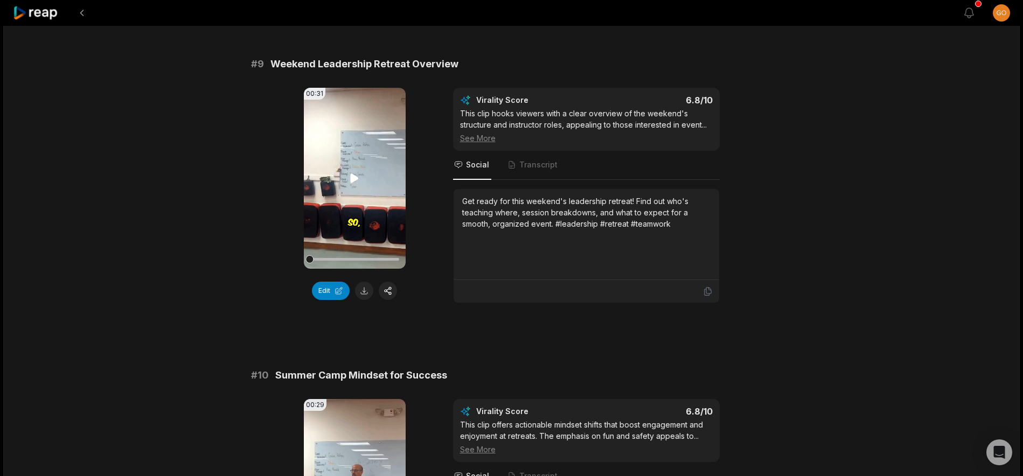
scroll to position [2585, 0]
click at [355, 176] on icon at bounding box center [355, 177] width 8 height 9
click at [369, 259] on div at bounding box center [354, 258] width 89 height 3
click at [382, 260] on div at bounding box center [354, 258] width 89 height 3
click at [349, 176] on icon at bounding box center [354, 177] width 13 height 13
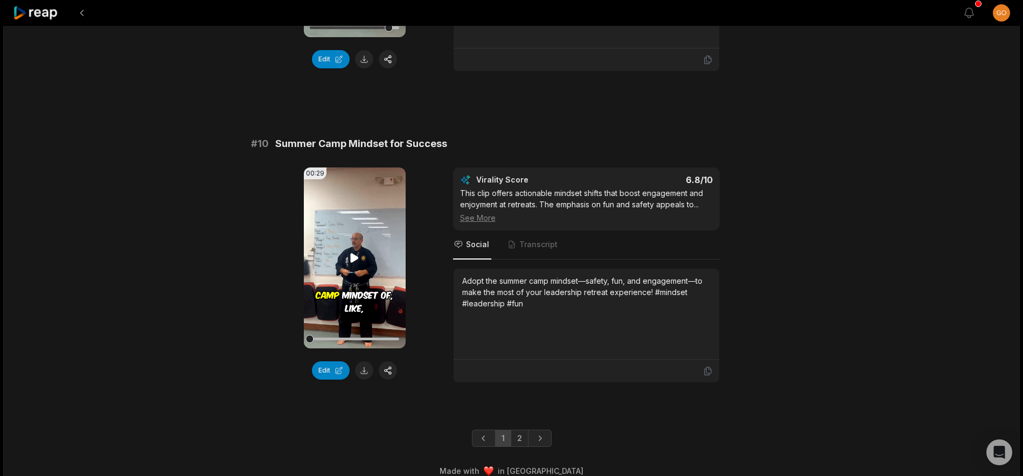
scroll to position [2830, 0]
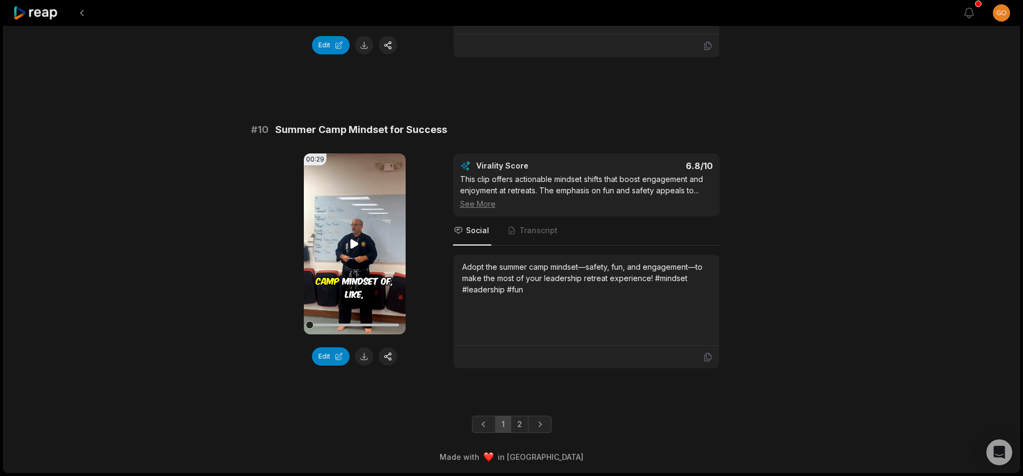
click at [352, 239] on icon at bounding box center [354, 243] width 13 height 13
click at [361, 357] on button at bounding box center [364, 356] width 18 height 18
click at [520, 420] on link "2" at bounding box center [520, 424] width 18 height 17
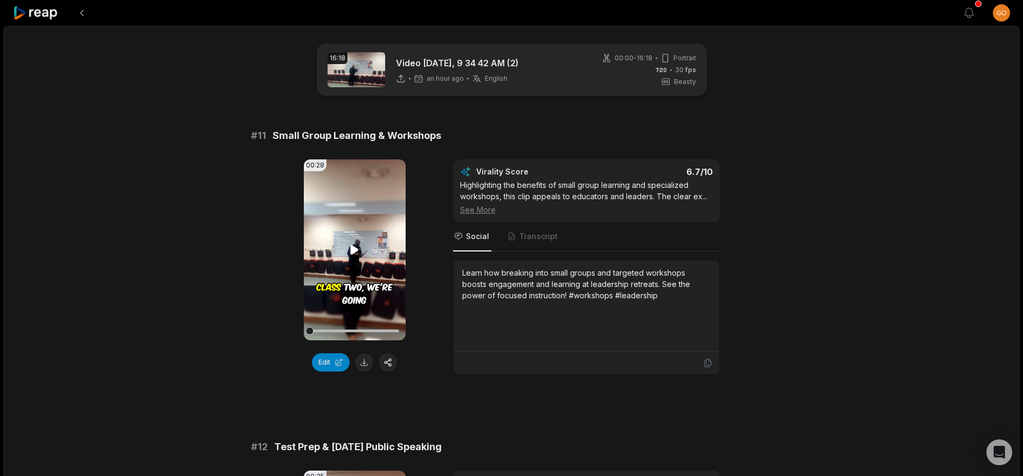
click at [353, 248] on icon at bounding box center [355, 249] width 8 height 9
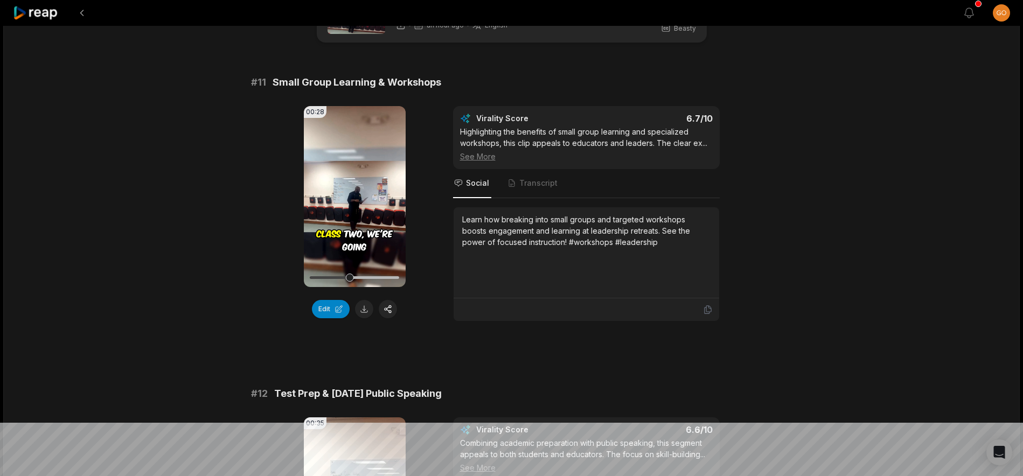
scroll to position [54, 0]
click at [325, 311] on button "Edit" at bounding box center [331, 308] width 38 height 18
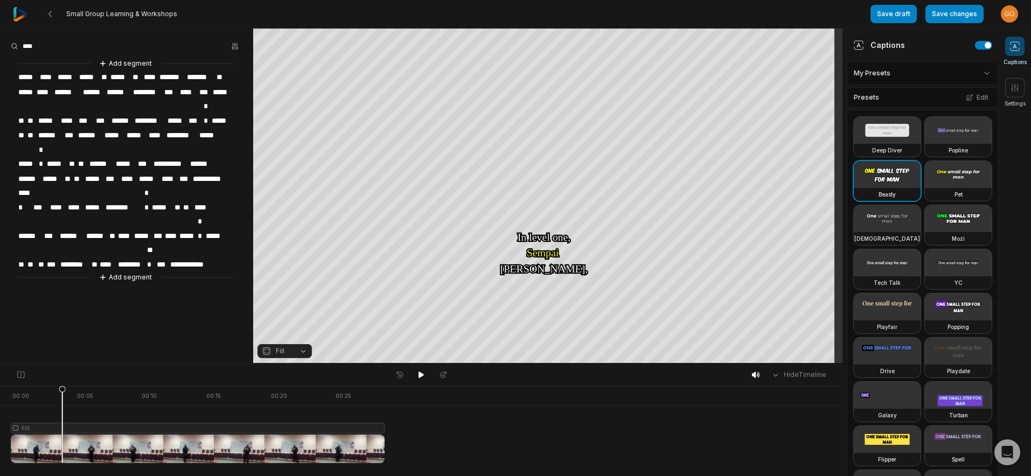
click at [117, 92] on span "******" at bounding box center [119, 92] width 26 height 15
click at [120, 90] on span "******" at bounding box center [119, 92] width 26 height 15
click at [123, 157] on span "******" at bounding box center [122, 164] width 26 height 15
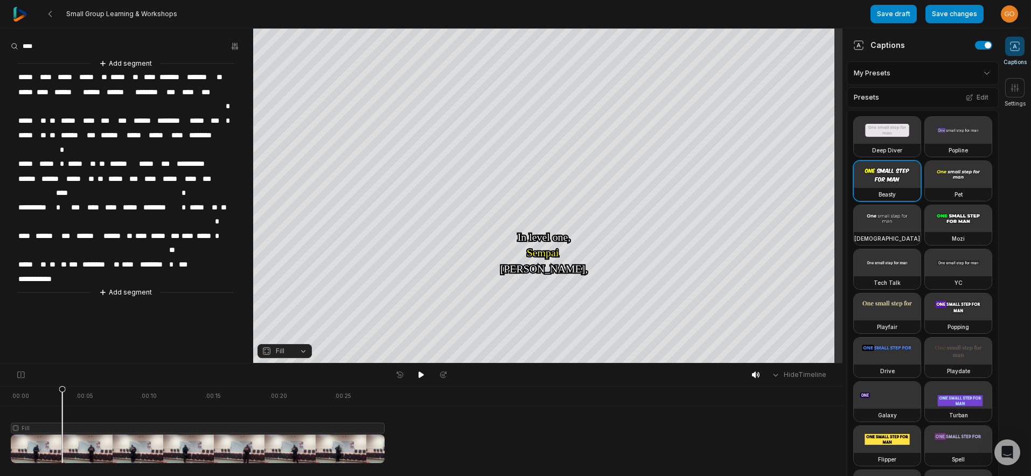
click at [160, 172] on span "****" at bounding box center [152, 179] width 18 height 15
click at [89, 229] on span "******" at bounding box center [88, 236] width 26 height 15
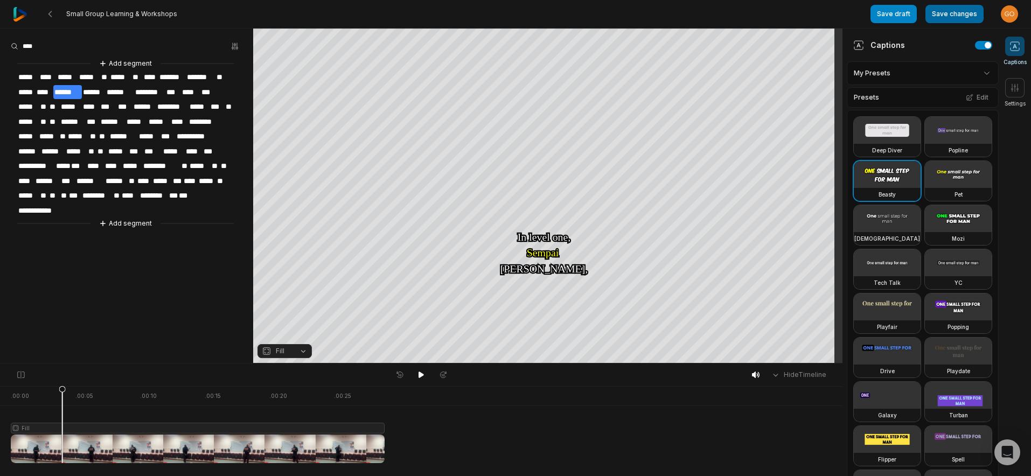
click at [959, 11] on button "Save changes" at bounding box center [954, 14] width 58 height 18
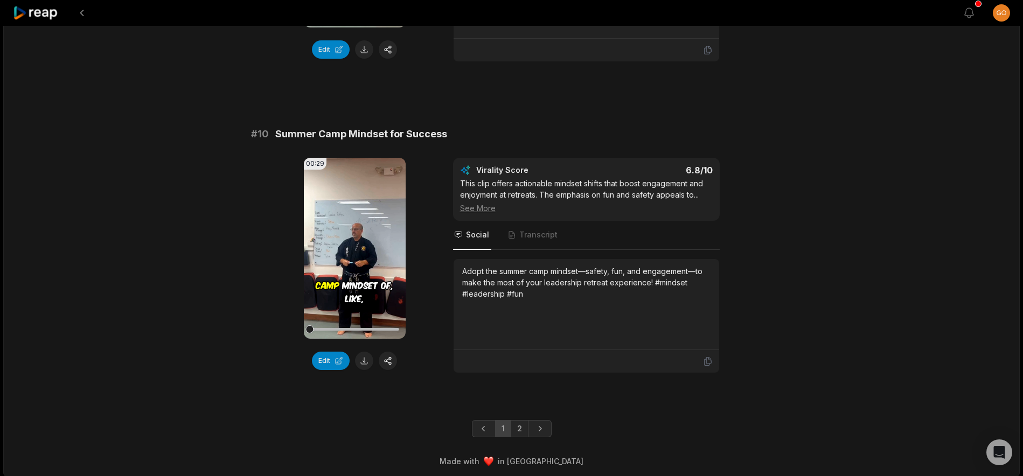
scroll to position [2830, 0]
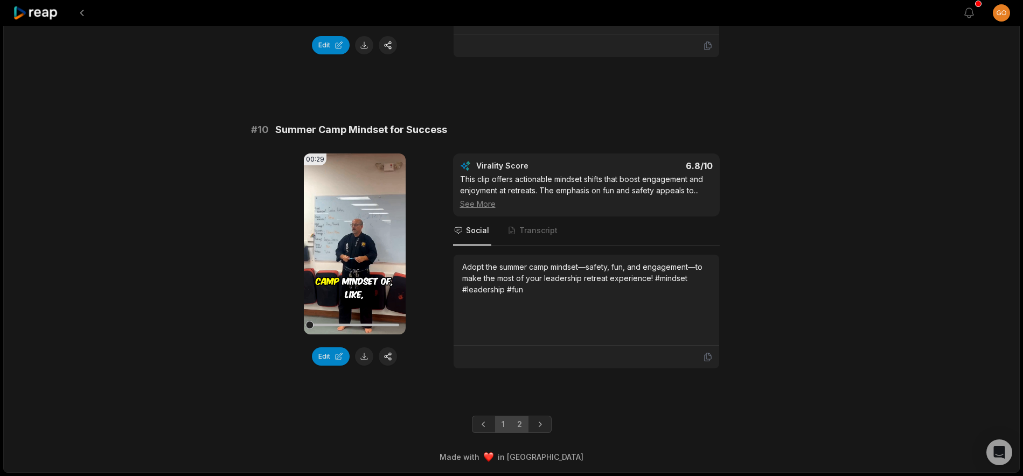
click at [522, 422] on link "2" at bounding box center [520, 424] width 18 height 17
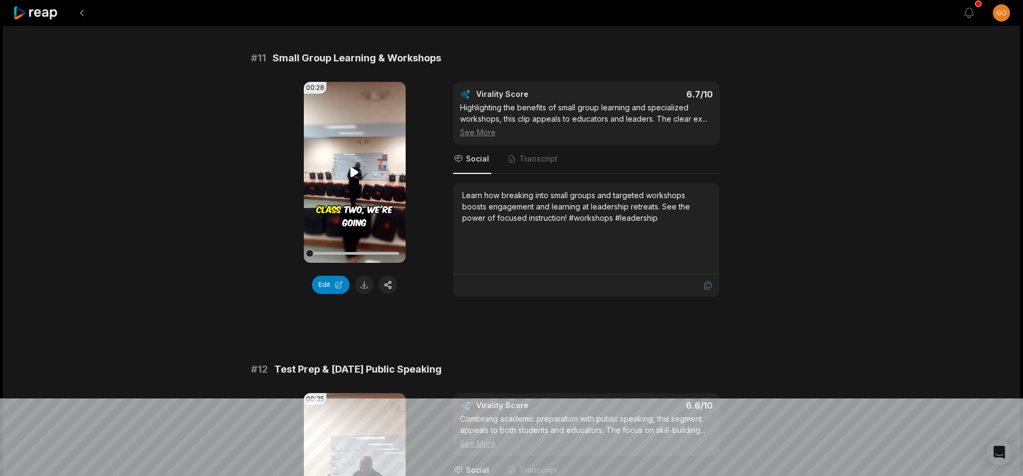
click at [357, 174] on icon at bounding box center [354, 172] width 13 height 13
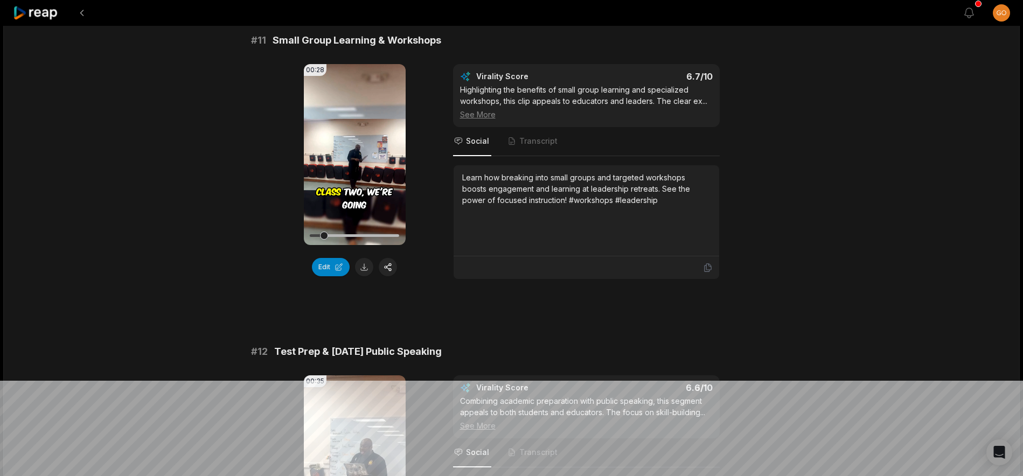
scroll to position [108, 0]
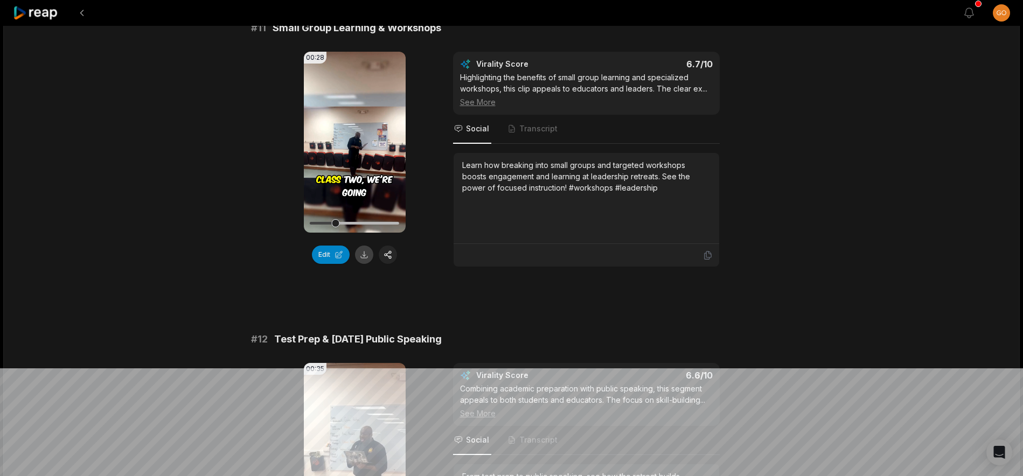
click at [362, 256] on button at bounding box center [364, 255] width 18 height 18
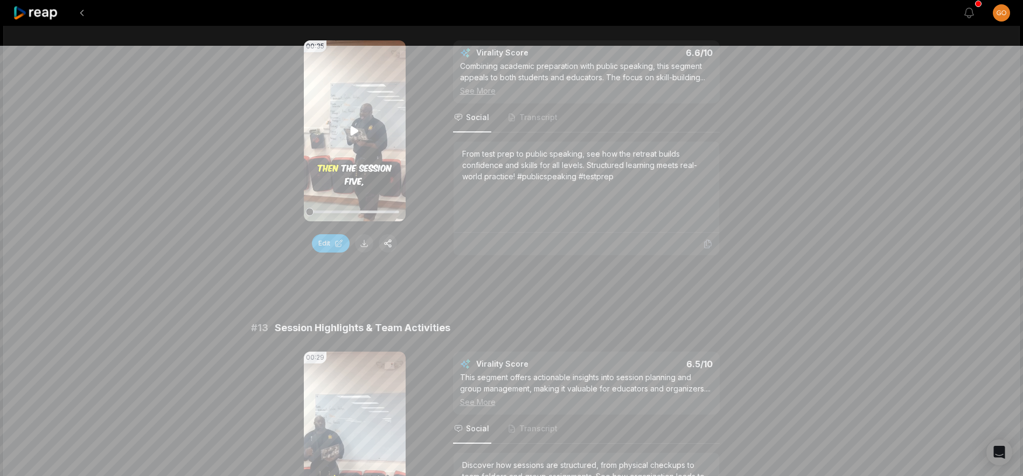
scroll to position [431, 0]
click at [354, 127] on icon at bounding box center [354, 130] width 13 height 13
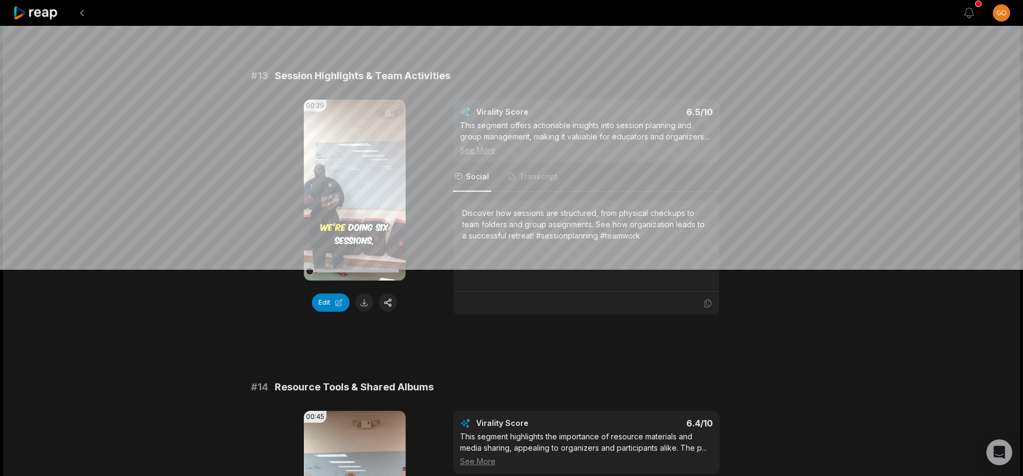
scroll to position [700, 0]
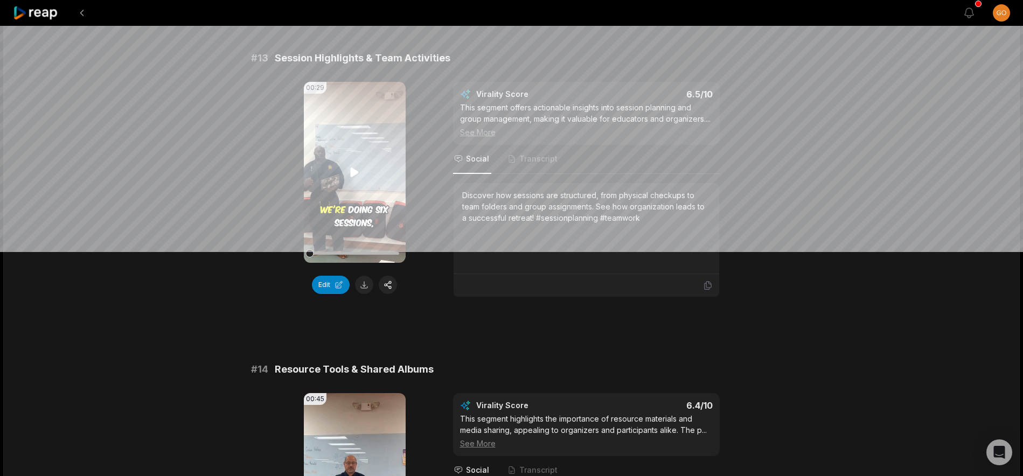
click at [352, 174] on icon at bounding box center [355, 171] width 8 height 9
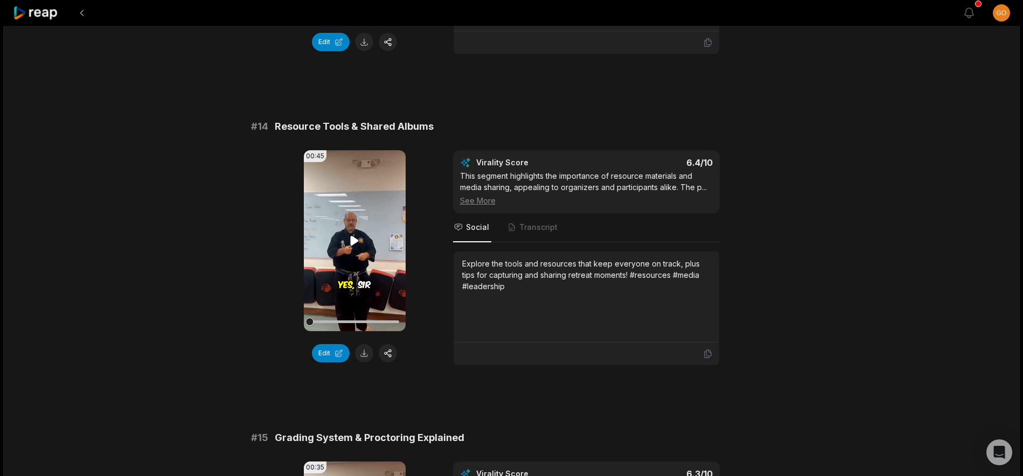
scroll to position [969, 0]
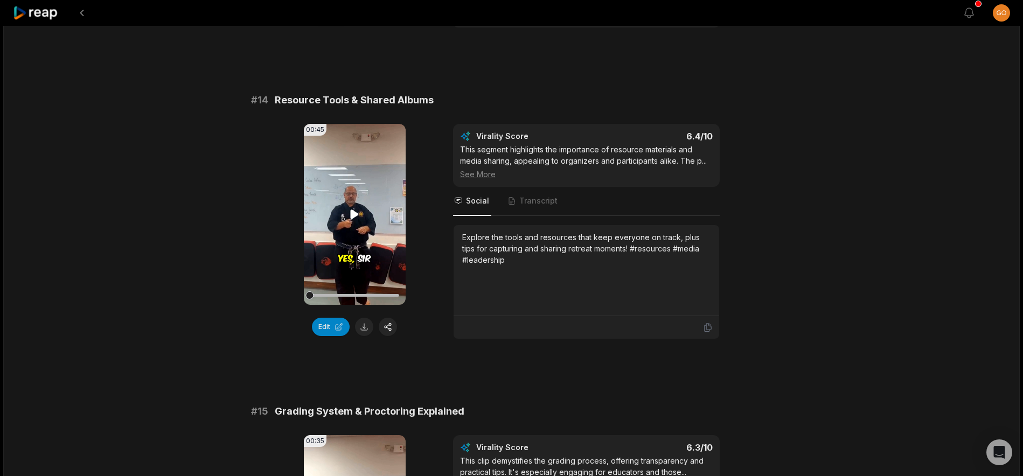
click at [354, 219] on icon at bounding box center [355, 213] width 8 height 9
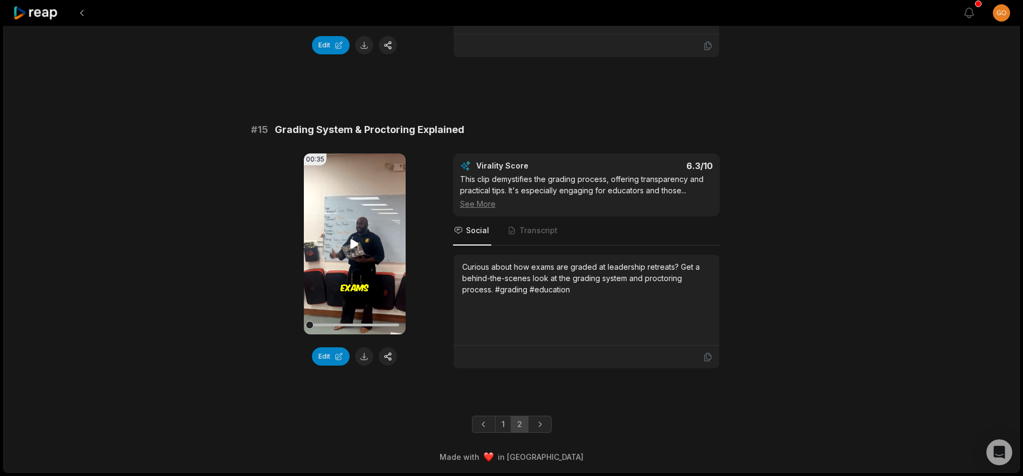
scroll to position [1262, 0]
click at [354, 243] on icon at bounding box center [355, 243] width 8 height 9
click at [368, 358] on button at bounding box center [364, 356] width 18 height 18
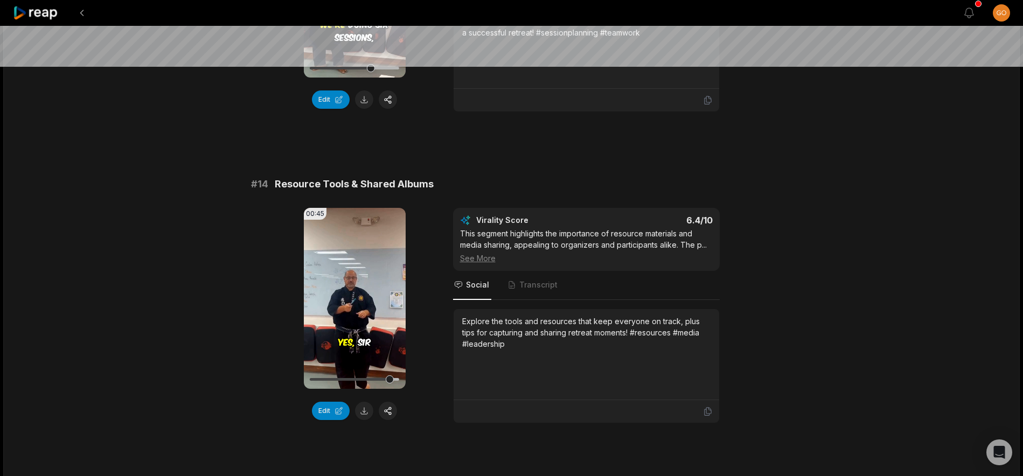
click at [52, 15] on icon at bounding box center [36, 13] width 46 height 15
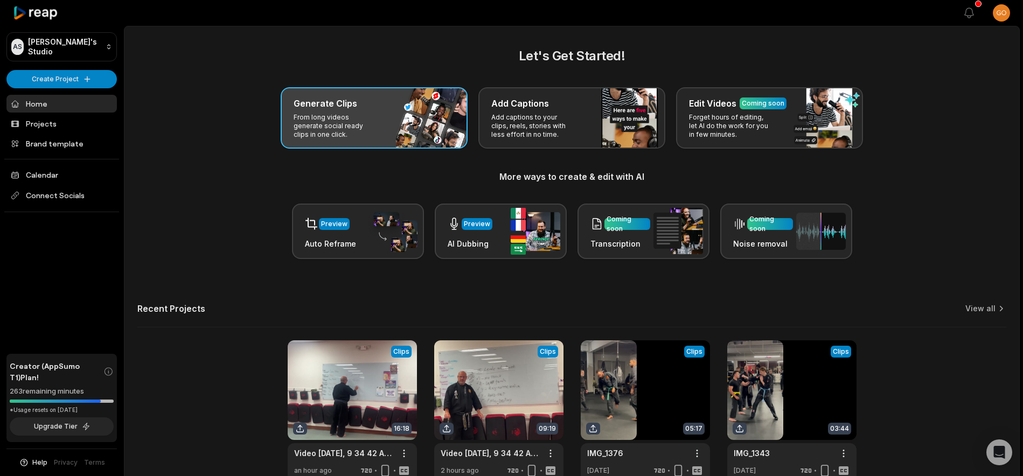
click at [358, 103] on div "Generate Clips" at bounding box center [374, 103] width 161 height 13
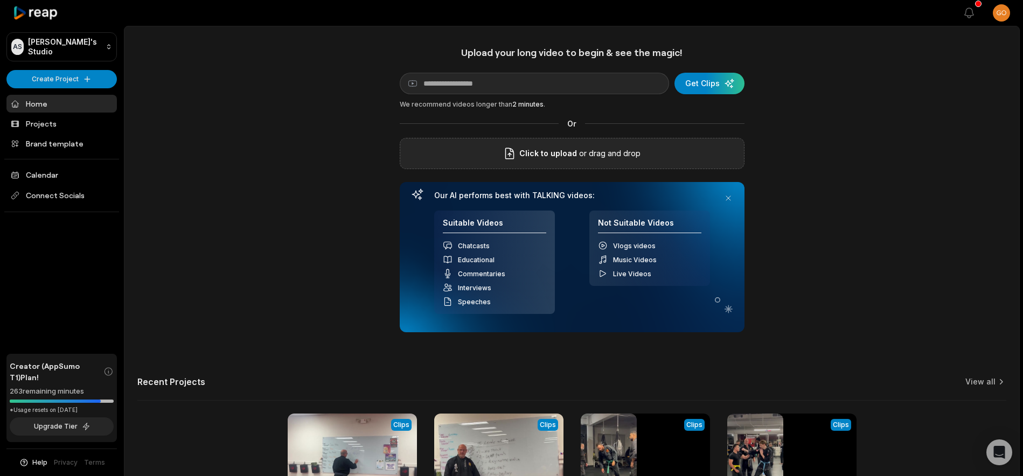
click at [569, 155] on span "Click to upload" at bounding box center [548, 153] width 58 height 13
click at [0, 0] on input "Click to upload" at bounding box center [0, 0] width 0 height 0
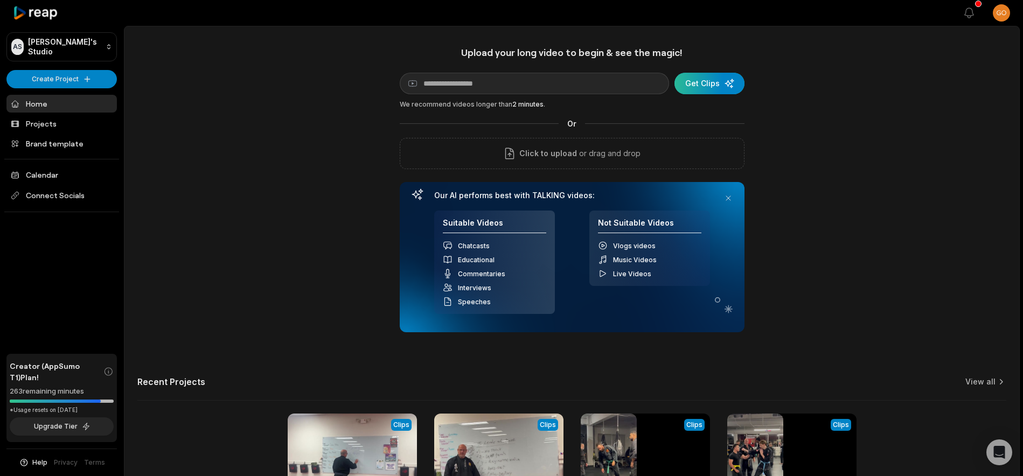
click at [690, 88] on div "submit" at bounding box center [709, 84] width 70 height 22
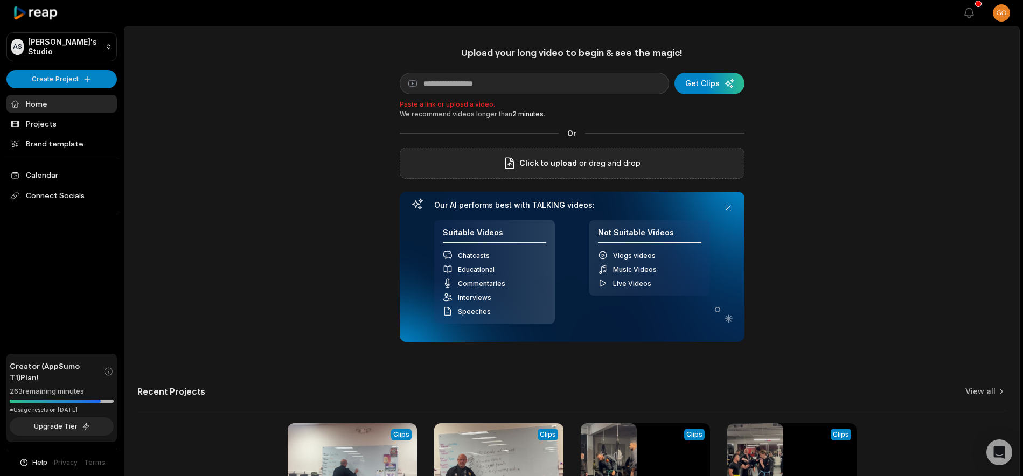
click at [560, 158] on span "Click to upload" at bounding box center [548, 163] width 58 height 13
click at [0, 0] on input "Click to upload" at bounding box center [0, 0] width 0 height 0
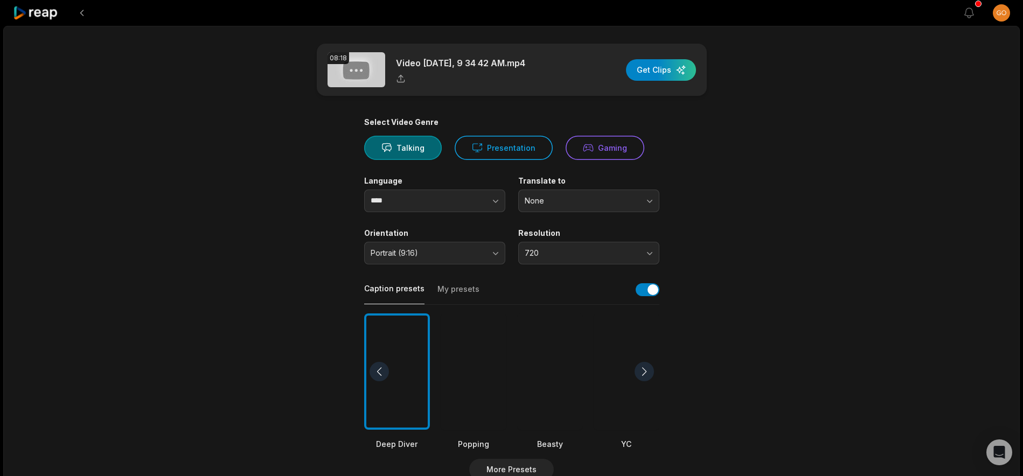
click at [553, 357] on div at bounding box center [550, 371] width 66 height 117
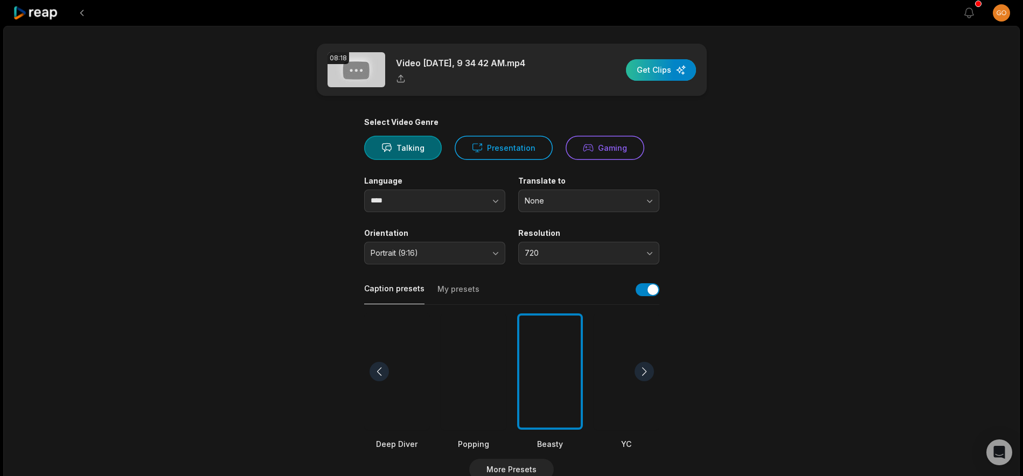
click at [663, 75] on div "button" at bounding box center [661, 70] width 70 height 22
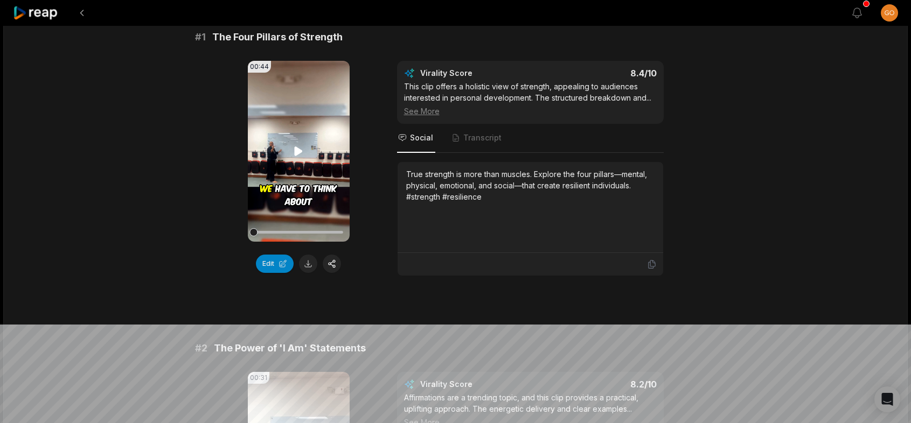
scroll to position [108, 0]
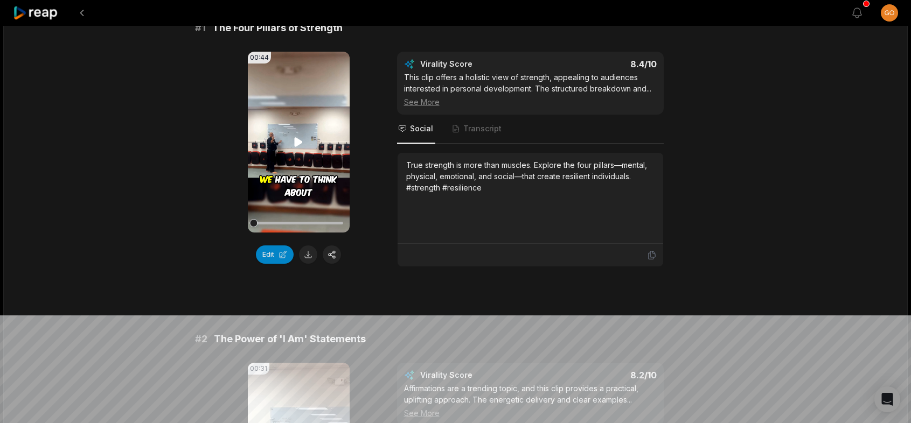
click at [295, 144] on icon at bounding box center [299, 141] width 8 height 9
click at [306, 251] on button at bounding box center [308, 255] width 18 height 18
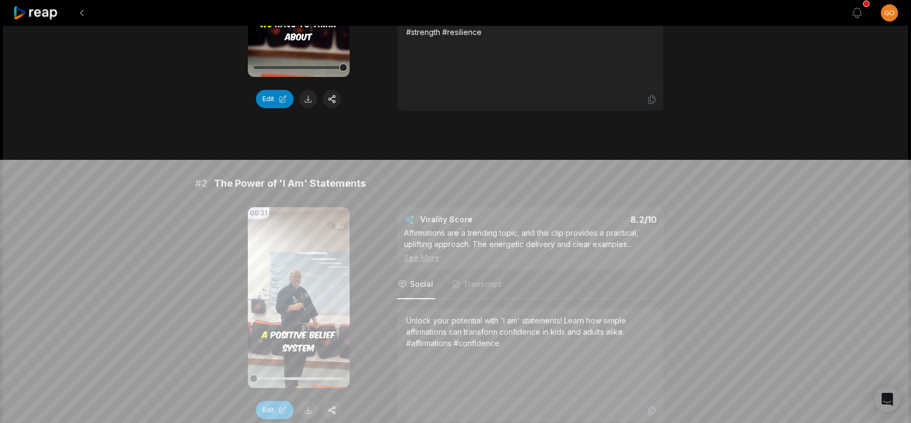
scroll to position [377, 0]
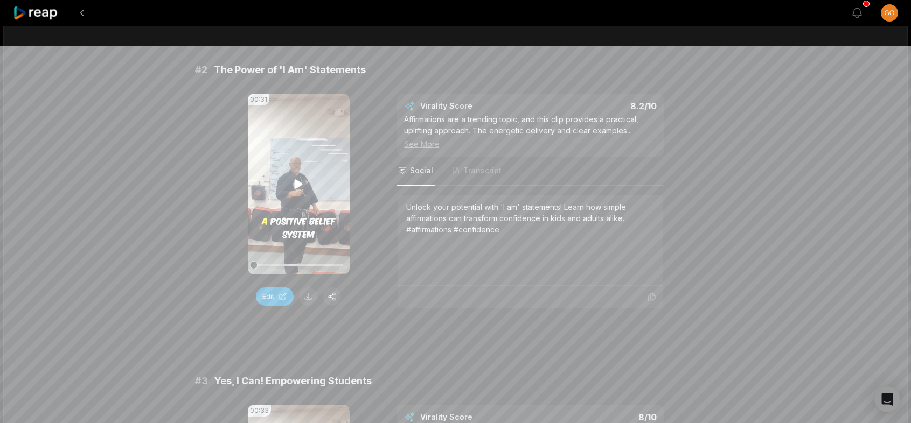
click at [304, 183] on icon at bounding box center [298, 184] width 13 height 13
click at [306, 294] on button at bounding box center [308, 297] width 18 height 18
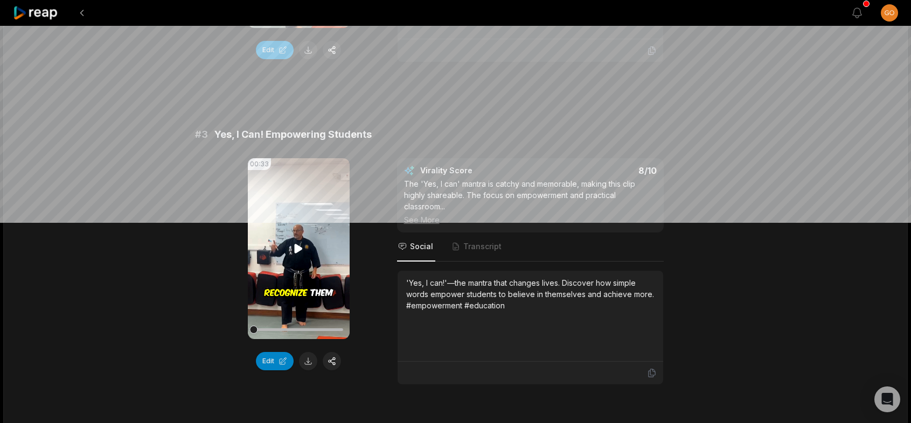
scroll to position [646, 0]
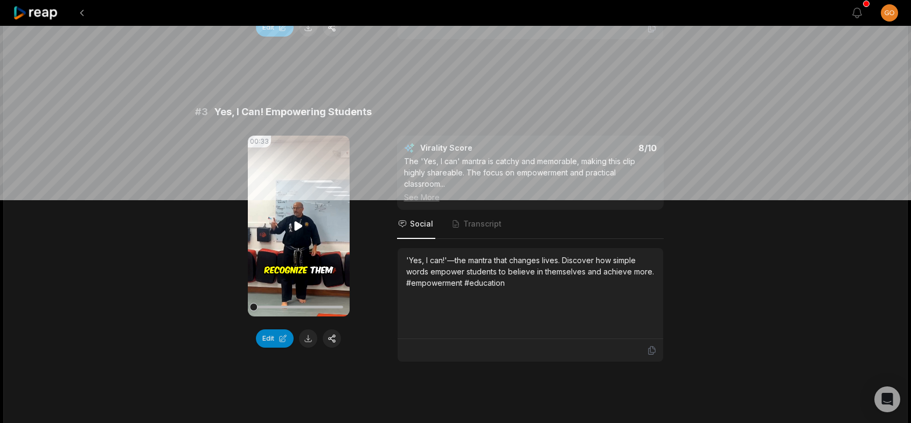
click at [298, 226] on icon at bounding box center [299, 225] width 8 height 9
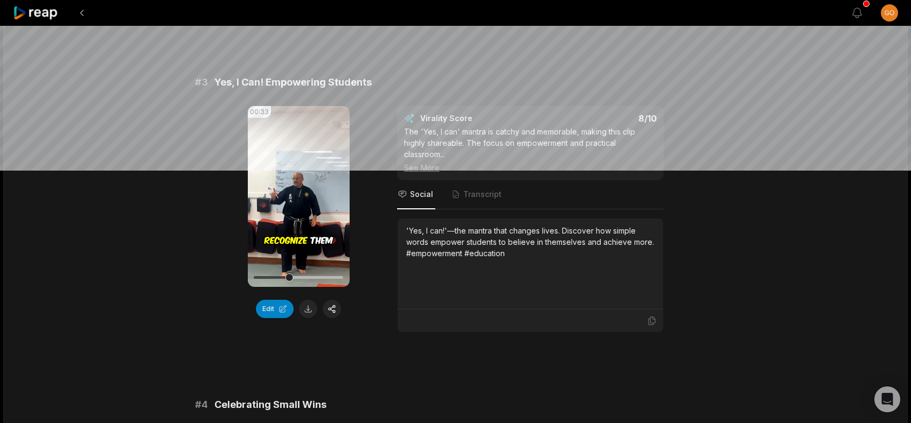
scroll to position [700, 0]
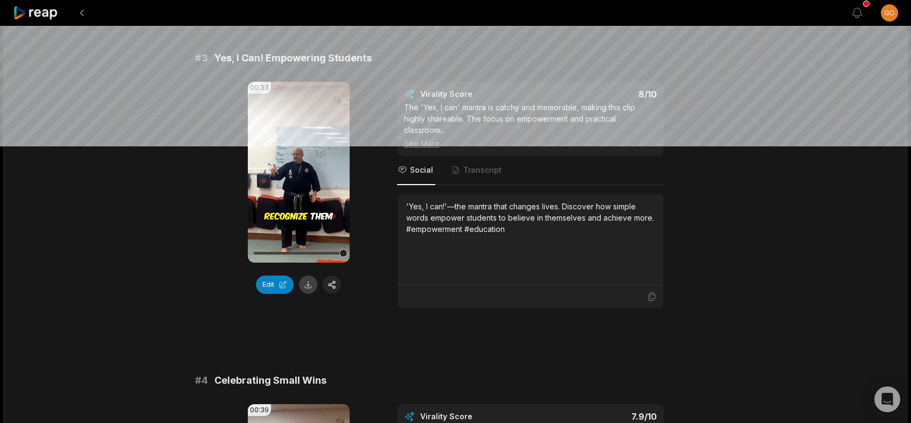
click at [308, 285] on button at bounding box center [308, 285] width 18 height 18
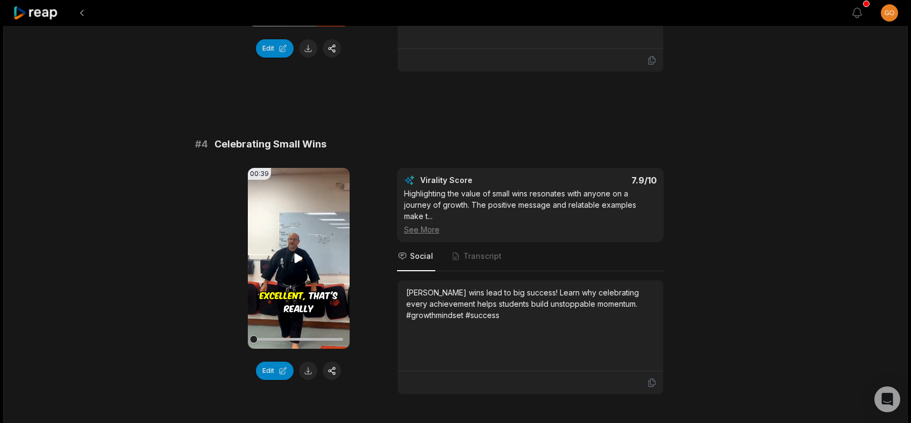
scroll to position [969, 0]
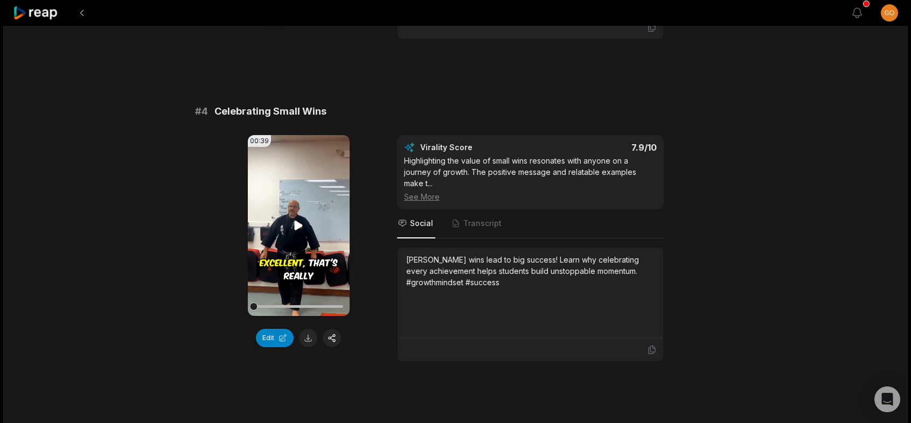
click at [297, 225] on icon at bounding box center [299, 225] width 8 height 9
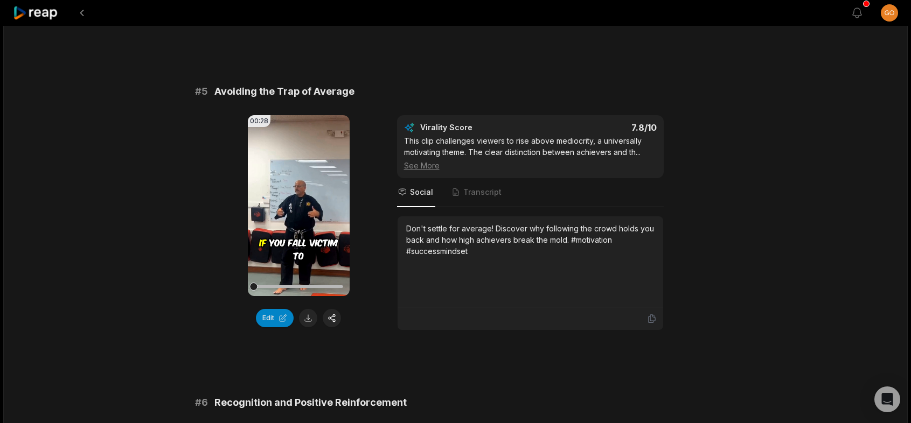
scroll to position [1346, 0]
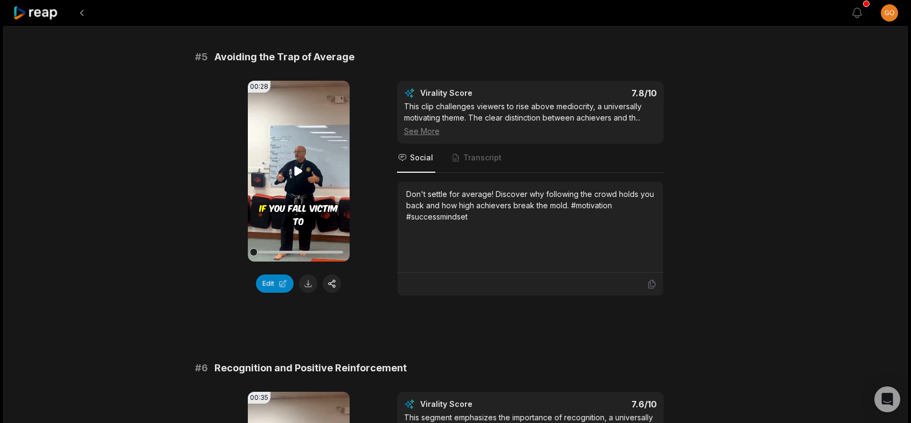
click at [296, 169] on icon at bounding box center [299, 170] width 8 height 9
click at [299, 172] on icon at bounding box center [298, 171] width 13 height 13
click at [299, 172] on icon at bounding box center [299, 170] width 8 height 9
click at [303, 172] on icon at bounding box center [298, 171] width 13 height 13
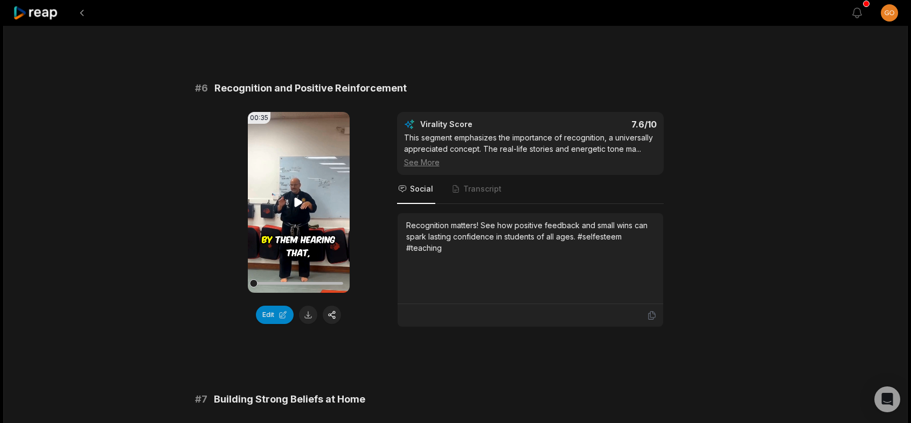
scroll to position [1669, 0]
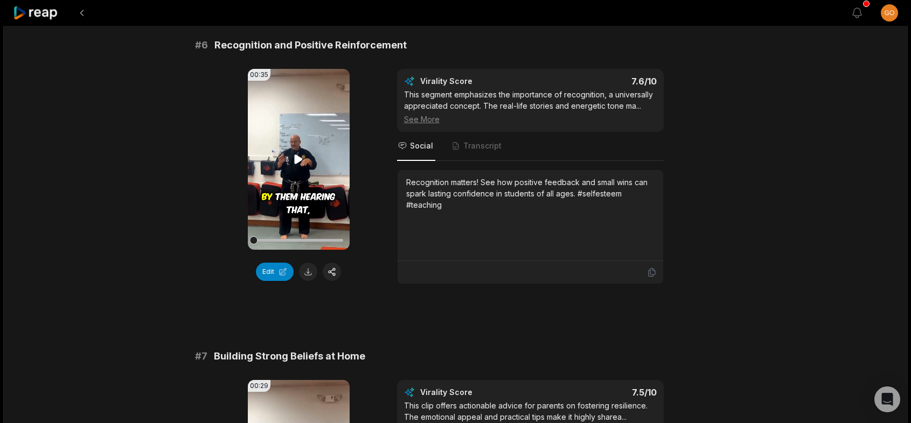
click at [299, 159] on icon at bounding box center [299, 159] width 8 height 9
click at [296, 157] on icon at bounding box center [299, 159] width 8 height 9
click at [306, 268] on button at bounding box center [308, 272] width 18 height 18
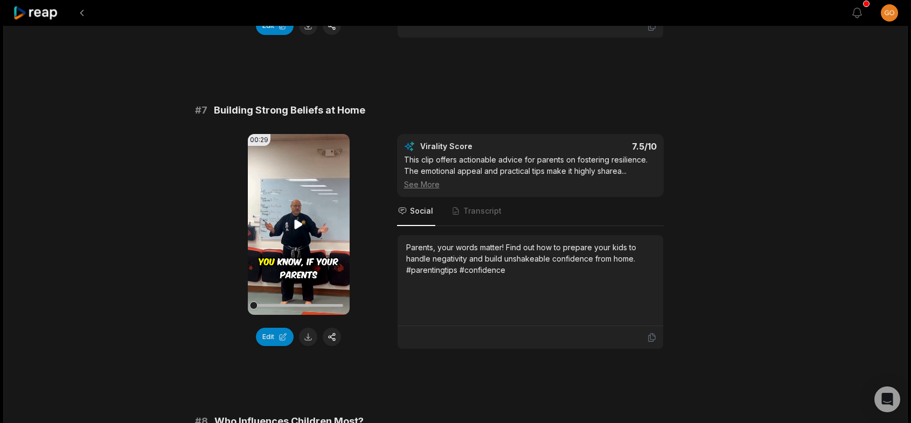
scroll to position [1939, 0]
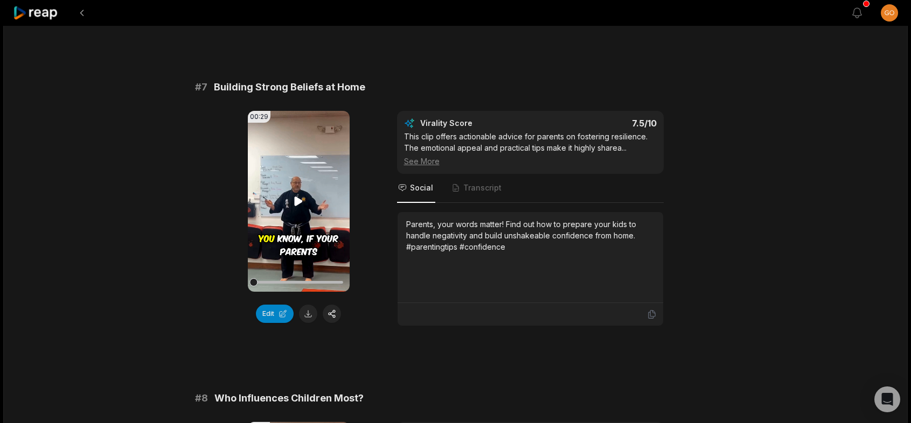
click at [296, 198] on icon at bounding box center [299, 201] width 8 height 9
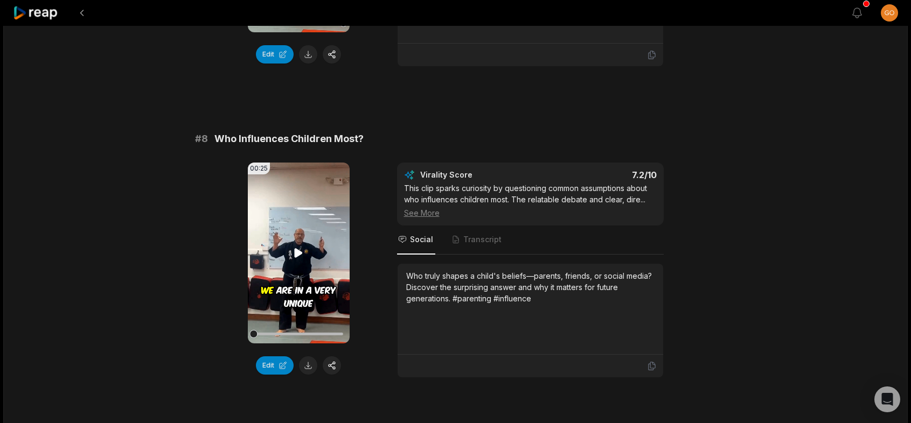
scroll to position [2208, 0]
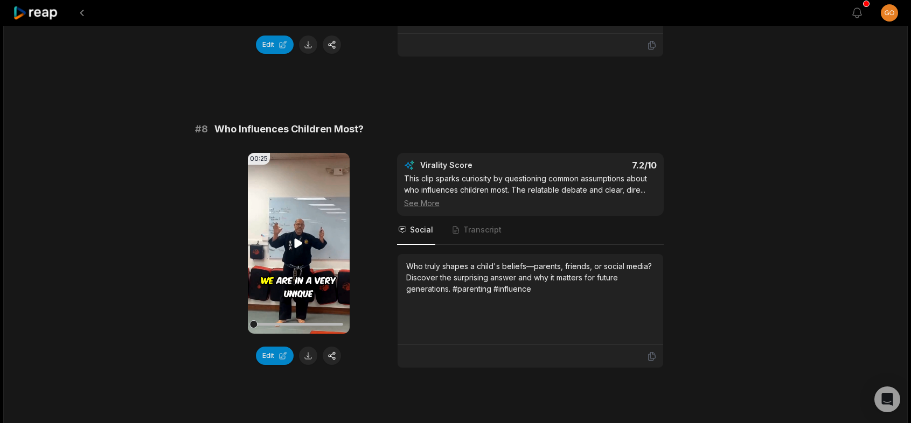
click at [302, 238] on icon at bounding box center [298, 243] width 13 height 13
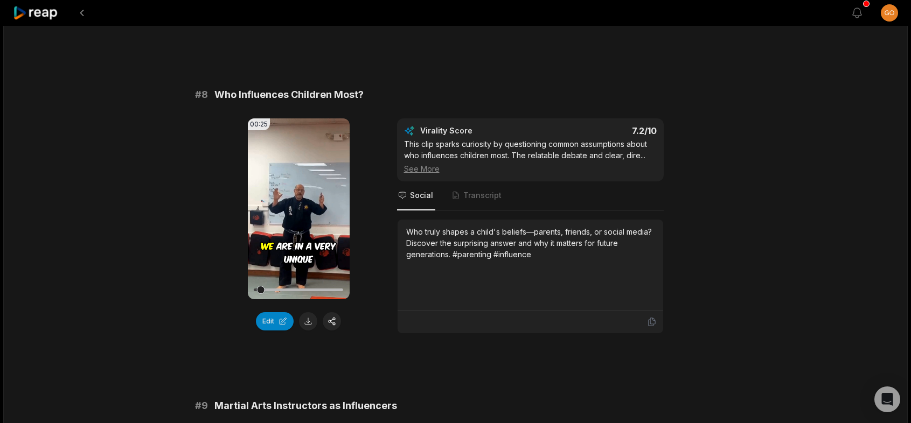
scroll to position [2262, 0]
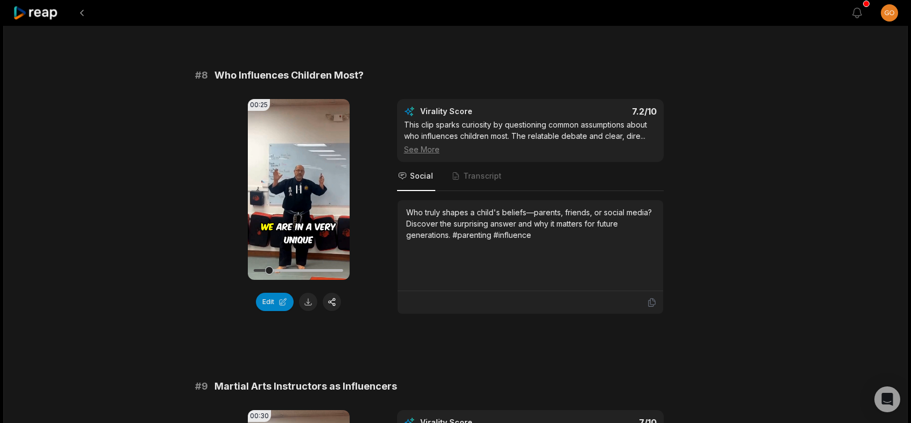
click at [301, 186] on icon at bounding box center [299, 189] width 4 height 7
click at [301, 186] on icon at bounding box center [298, 189] width 13 height 13
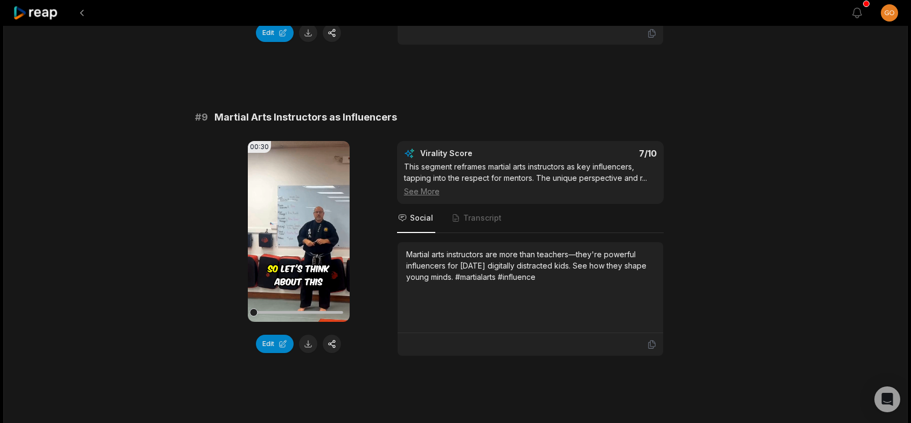
scroll to position [2585, 0]
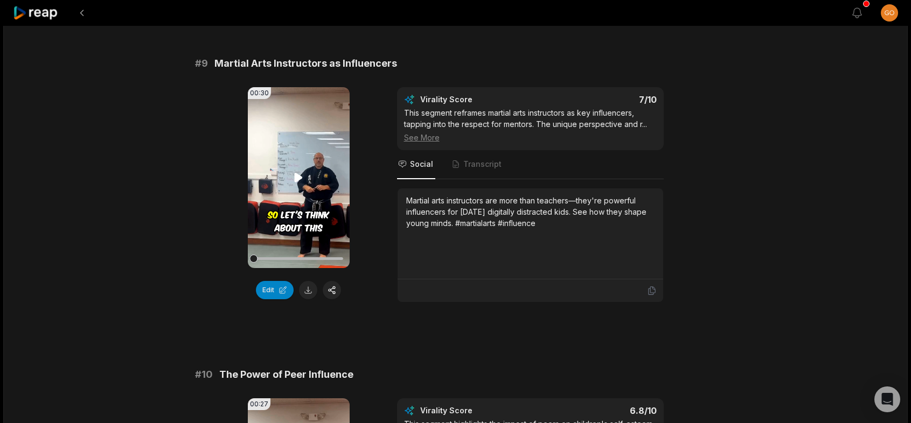
click at [298, 180] on icon at bounding box center [299, 177] width 8 height 9
click at [308, 292] on button at bounding box center [308, 290] width 18 height 18
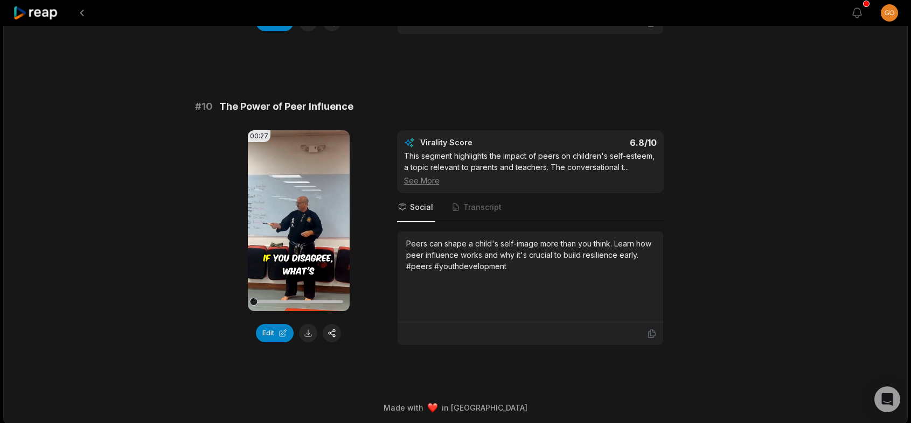
scroll to position [2857, 0]
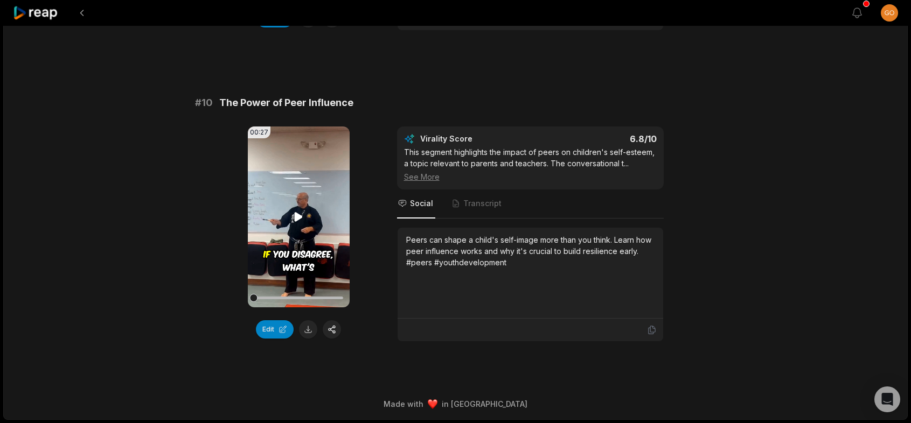
click at [297, 219] on icon at bounding box center [299, 216] width 8 height 9
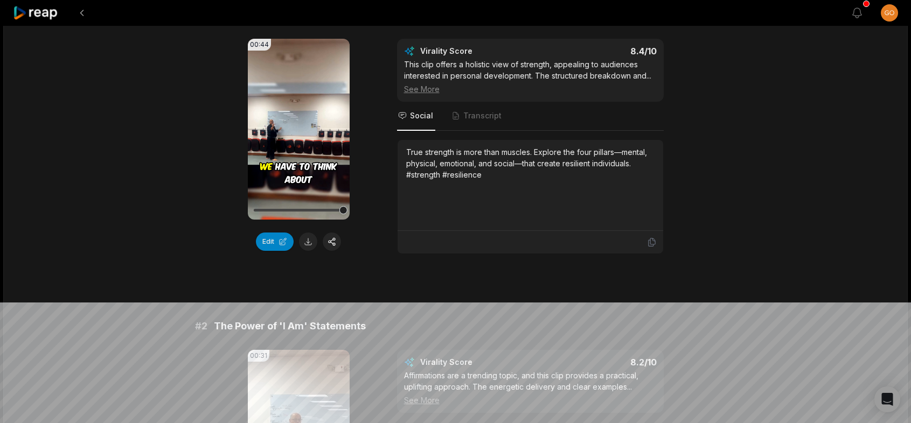
scroll to position [0, 0]
